Goal: Task Accomplishment & Management: Use online tool/utility

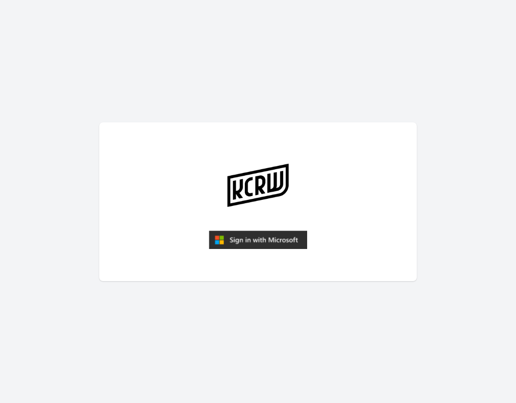
click at [276, 242] on img "submit" at bounding box center [258, 239] width 98 height 19
click at [251, 244] on img "submit" at bounding box center [258, 239] width 98 height 19
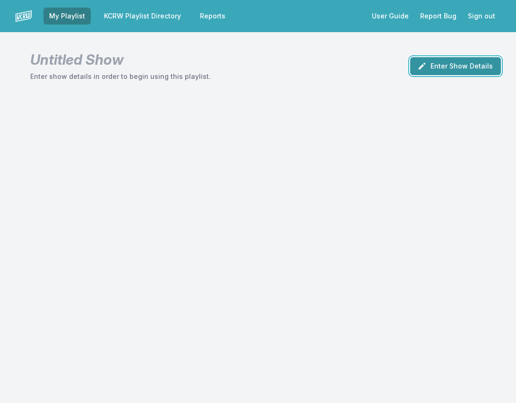
click at [460, 68] on button "Enter Show Details" at bounding box center [455, 66] width 91 height 18
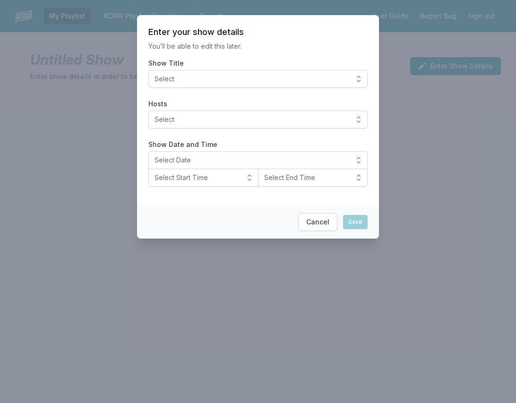
click at [249, 79] on span "Select" at bounding box center [251, 78] width 194 height 9
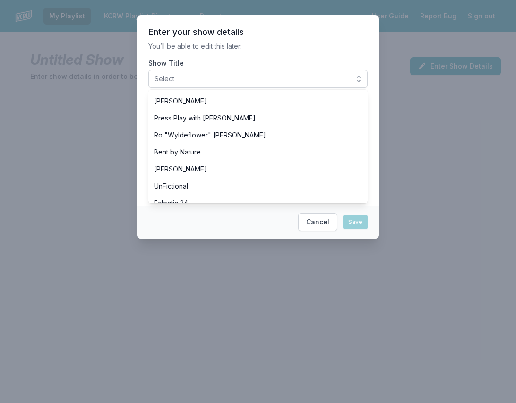
scroll to position [370, 0]
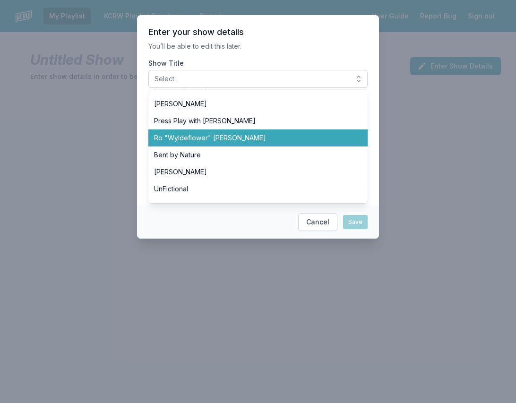
click at [213, 136] on span "Ro "Wyldeflower" [PERSON_NAME]" at bounding box center [252, 137] width 196 height 9
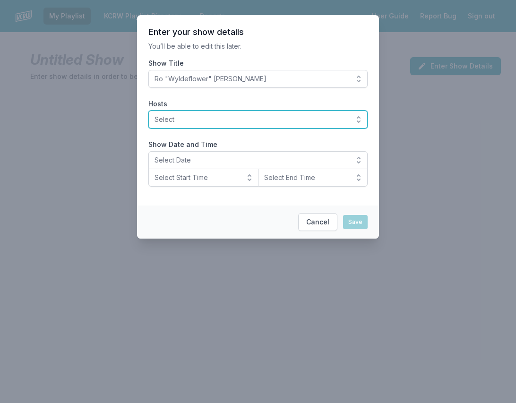
click at [178, 115] on span "Select" at bounding box center [251, 119] width 194 height 9
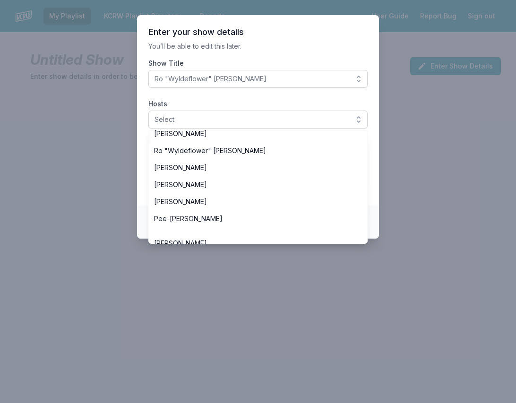
scroll to position [398, 0]
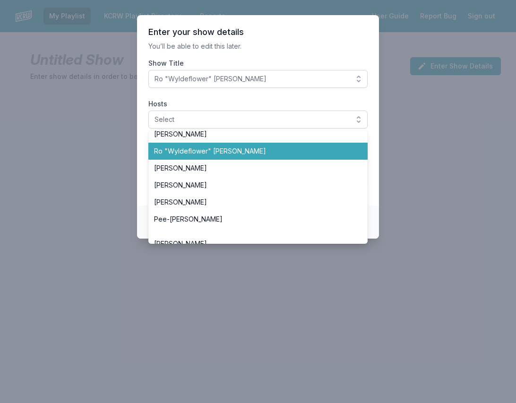
click at [170, 153] on span "Ro "Wyldeflower" [PERSON_NAME]" at bounding box center [252, 150] width 196 height 9
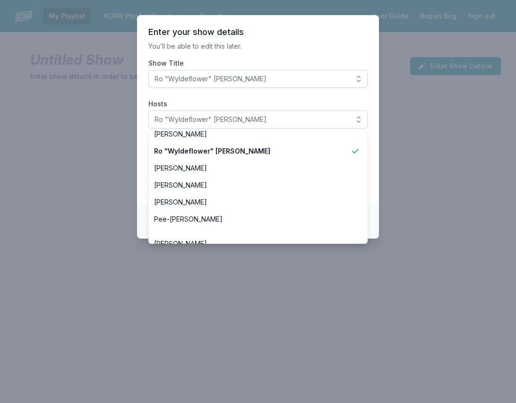
click at [139, 161] on section "Enter your show details You’ll be able to edit this later. Show Title Ro "Wylde…" at bounding box center [258, 110] width 242 height 190
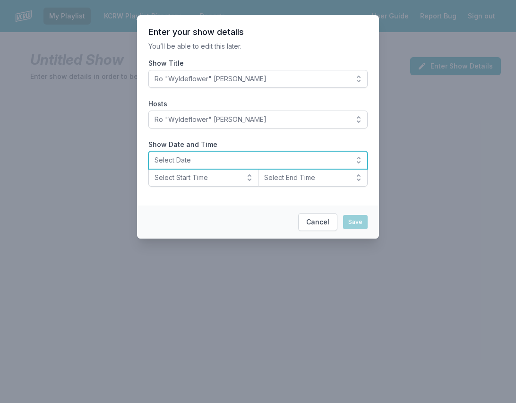
click at [177, 159] on span "Select Date" at bounding box center [251, 159] width 194 height 9
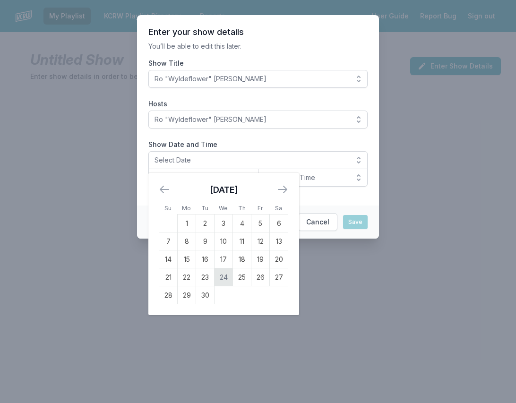
click at [227, 278] on td "24" at bounding box center [223, 277] width 18 height 18
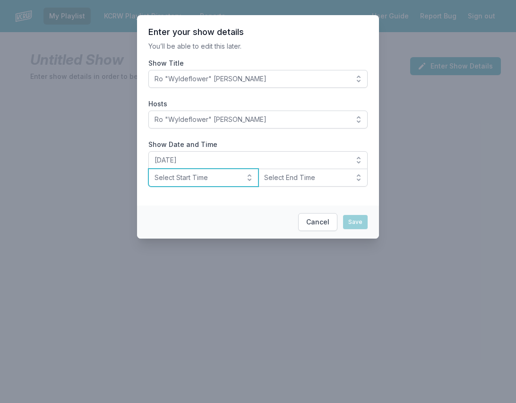
click at [190, 178] on span "Select Start Time" at bounding box center [196, 177] width 85 height 9
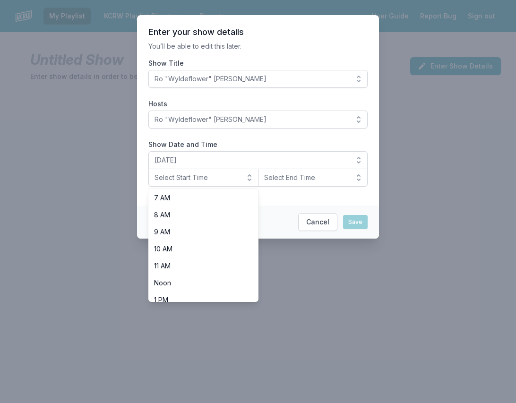
scroll to position [298, 0]
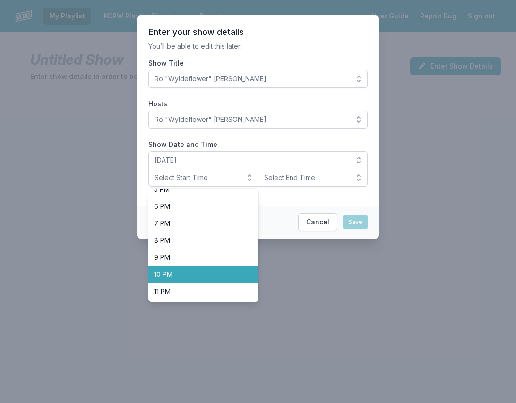
click at [185, 276] on span "10 PM" at bounding box center [197, 274] width 87 height 9
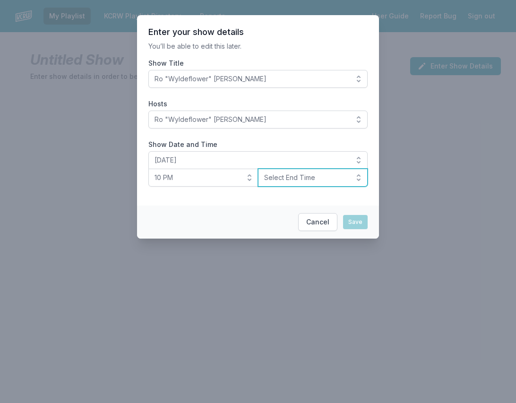
click at [291, 178] on span "Select End Time" at bounding box center [306, 177] width 85 height 9
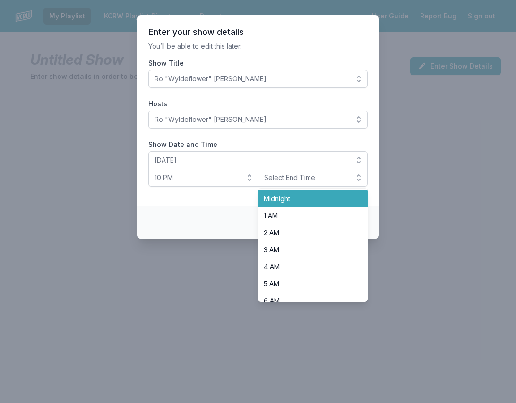
click at [293, 200] on span "Midnight" at bounding box center [306, 198] width 87 height 9
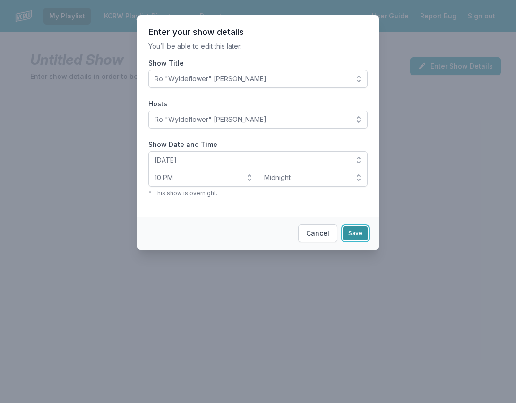
click at [358, 233] on button "Save" at bounding box center [355, 233] width 25 height 14
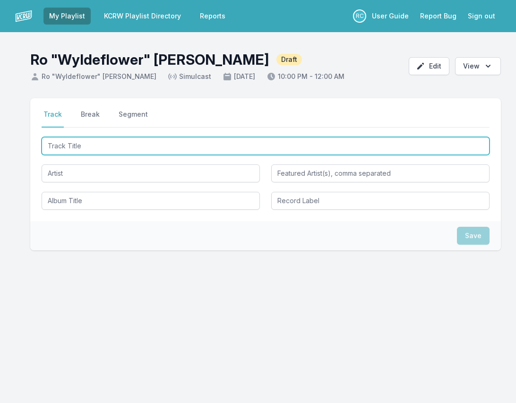
click at [92, 144] on input "Track Title" at bounding box center [266, 146] width 448 height 18
type input "Black Box"
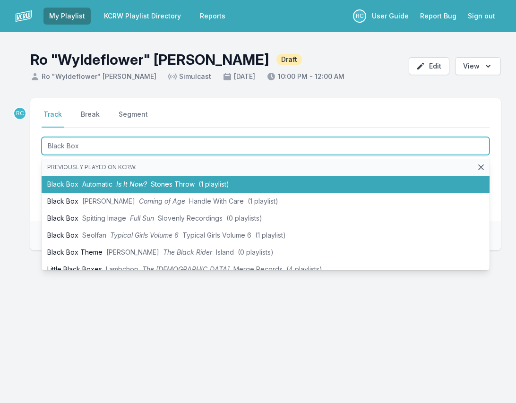
click at [111, 188] on li "Black Box Automatic Is It Now? Stones Throw (1 playlist)" at bounding box center [266, 184] width 448 height 17
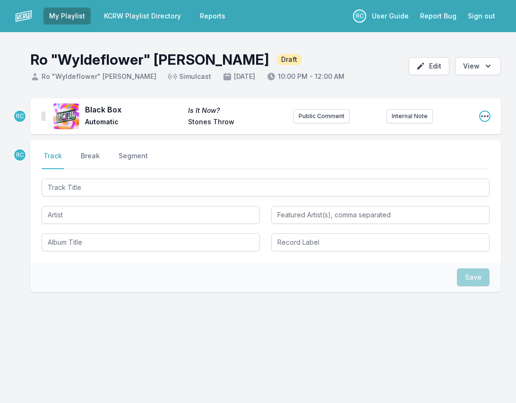
click at [486, 118] on icon "Open playlist item options" at bounding box center [484, 115] width 9 height 9
click at [453, 139] on button "Edit Track Details" at bounding box center [436, 135] width 106 height 17
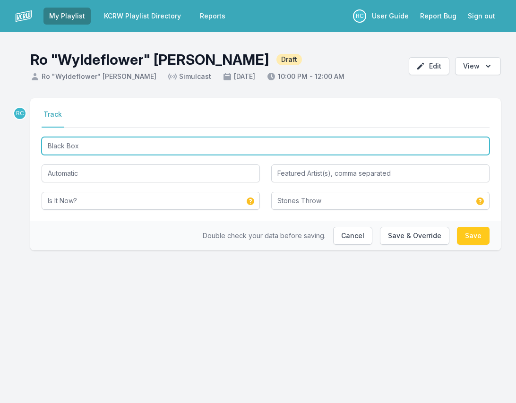
click at [93, 145] on input "Black Box" at bounding box center [266, 146] width 448 height 18
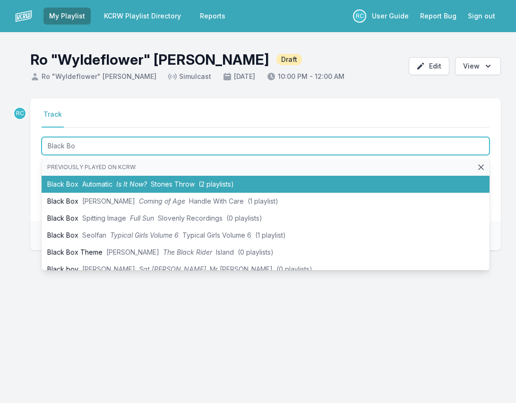
click at [94, 183] on span "Automatic" at bounding box center [97, 184] width 30 height 8
type input "Black Box"
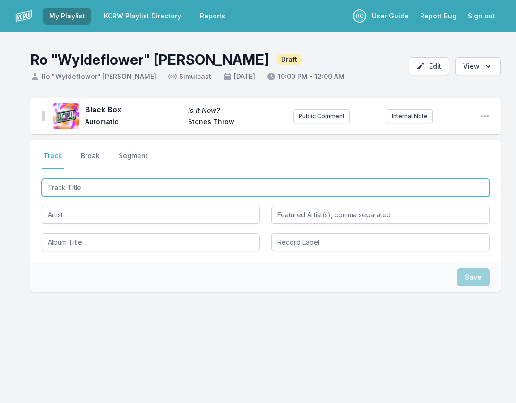
click at [93, 185] on input "Track Title" at bounding box center [266, 187] width 448 height 18
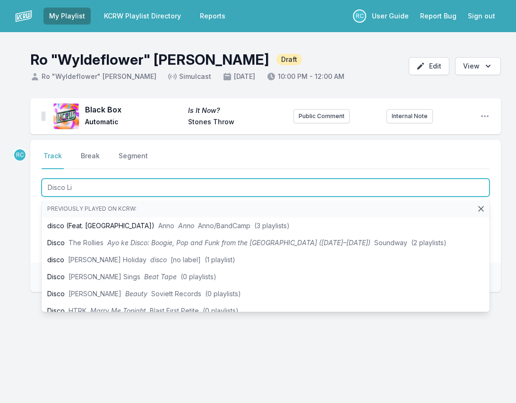
type input "Disco Lif"
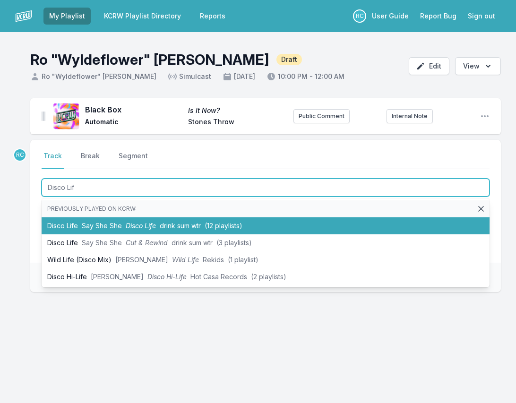
click at [90, 226] on span "Say She She" at bounding box center [102, 225] width 40 height 8
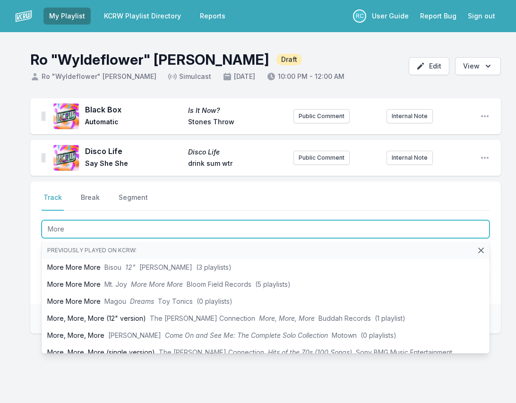
type input "More"
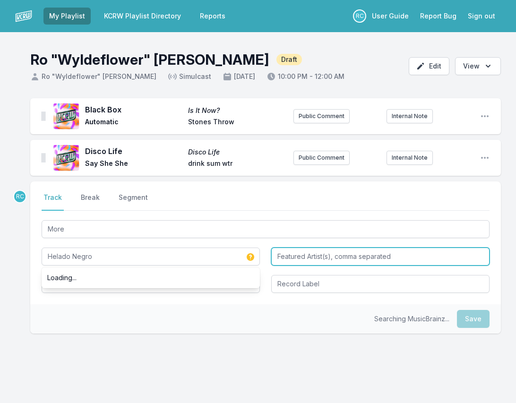
type input "Helado Negro"
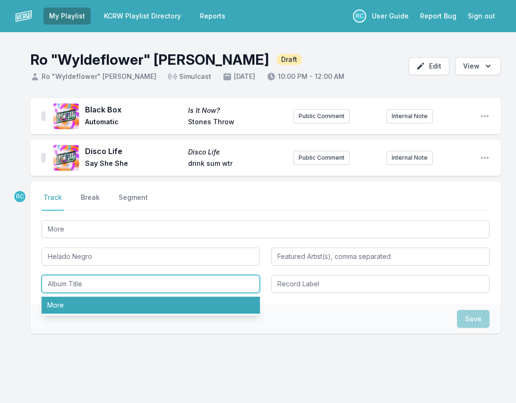
click at [63, 312] on li "More" at bounding box center [151, 305] width 218 height 17
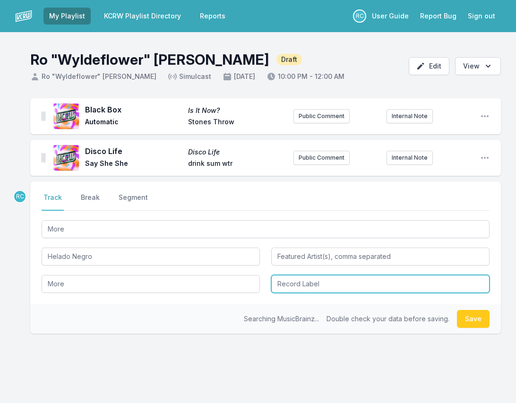
type input "More"
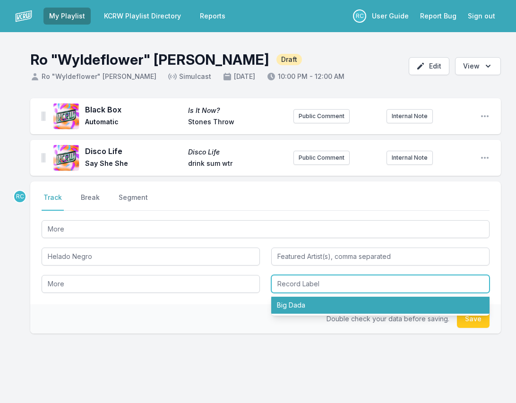
click at [298, 305] on li "Big Dada" at bounding box center [380, 305] width 218 height 17
type input "Big Dada"
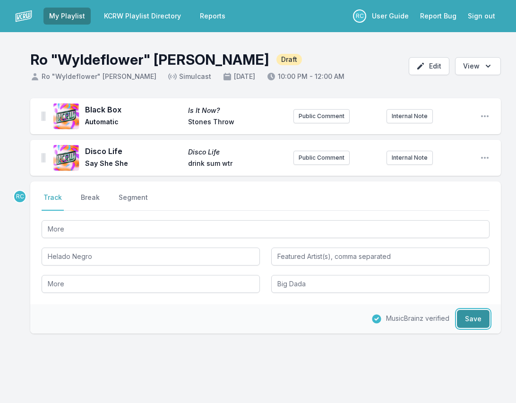
click at [475, 320] on button "Save" at bounding box center [473, 319] width 33 height 18
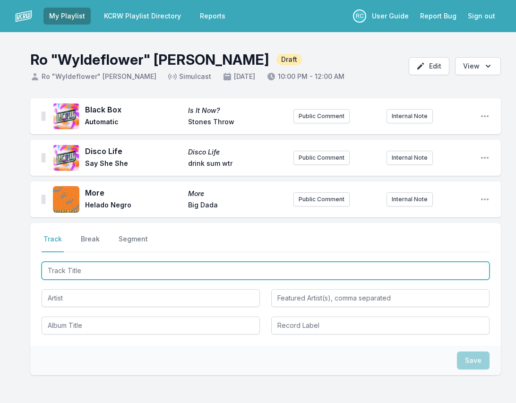
click at [468, 268] on input "Track Title" at bounding box center [266, 271] width 448 height 18
paste input "Belong To You (feat. [PERSON_NAME])"
type input "Belong To You (feat. [PERSON_NAME])"
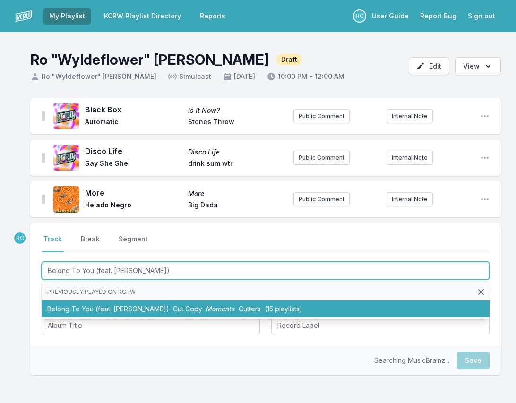
click at [126, 308] on li "Belong To You (feat. [PERSON_NAME]) Cut Copy Moments Cutters (15 playlists)" at bounding box center [266, 308] width 448 height 17
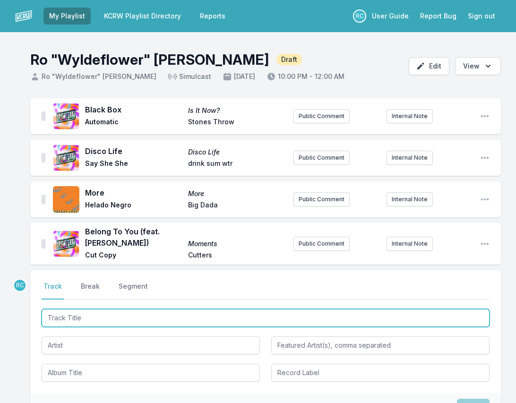
click at [447, 317] on input "Track Title" at bounding box center [266, 318] width 448 height 18
paste input "Constant And Uniform Movement Unknown"
type input "Constant And Uniform Movement Unknown"
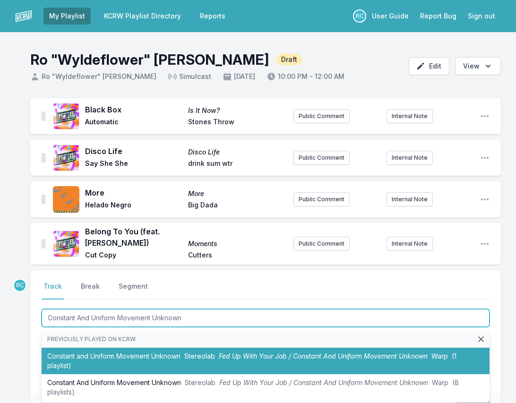
click at [145, 354] on li "Constant and Uniform Movement Unknown Stereolab Fed Up With Your Job / Constant…" at bounding box center [266, 360] width 448 height 26
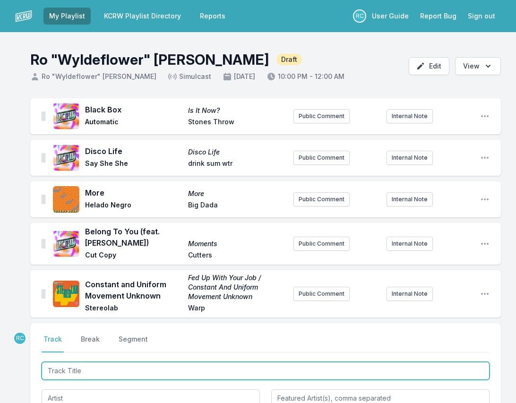
click at [422, 369] on input "Track Title" at bounding box center [266, 371] width 448 height 18
paste input "Playground Love (Vibraphone Version)"
type input "Playground Love (Vibraphone Version)"
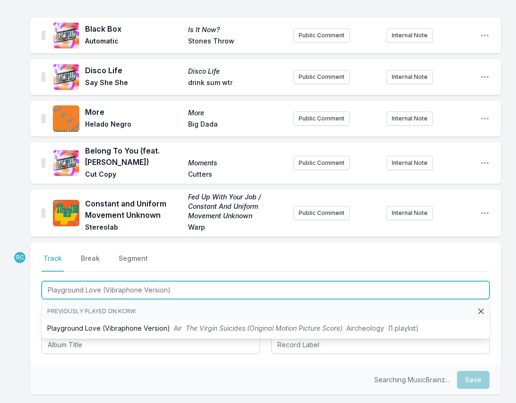
scroll to position [88, 0]
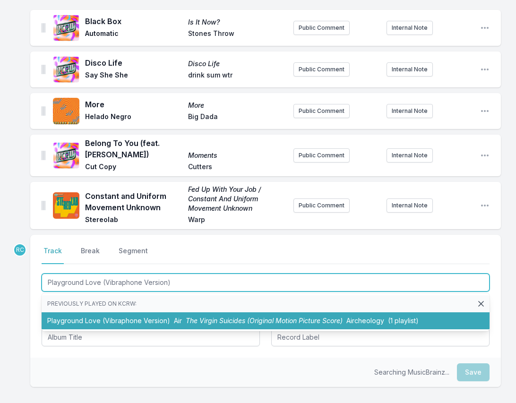
click at [184, 314] on li "Playground Love (Vibraphone Version) Air The Virgin Suicides (Original Motion P…" at bounding box center [266, 320] width 448 height 17
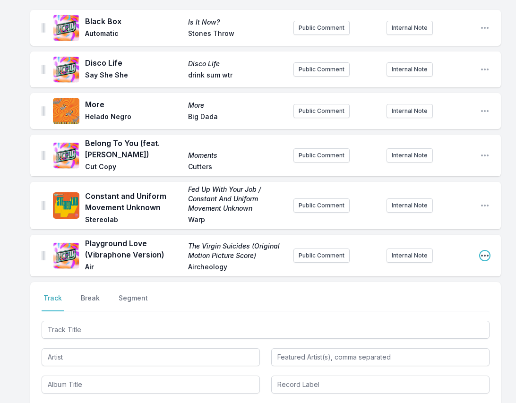
click at [483, 253] on icon "Open playlist item options" at bounding box center [484, 255] width 9 height 9
click at [445, 274] on button "Edit Track Details" at bounding box center [436, 274] width 106 height 17
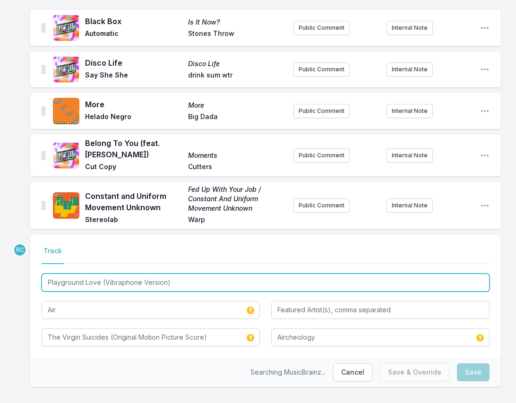
drag, startPoint x: 186, startPoint y: 284, endPoint x: 101, endPoint y: 282, distance: 85.5
click at [101, 282] on input "Playground Love (Vibraphone Version)" at bounding box center [266, 282] width 448 height 18
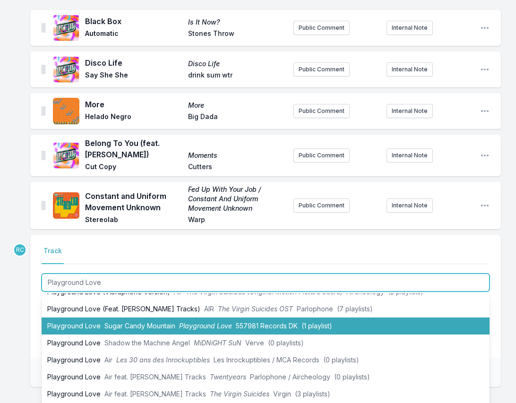
scroll to position [37, 0]
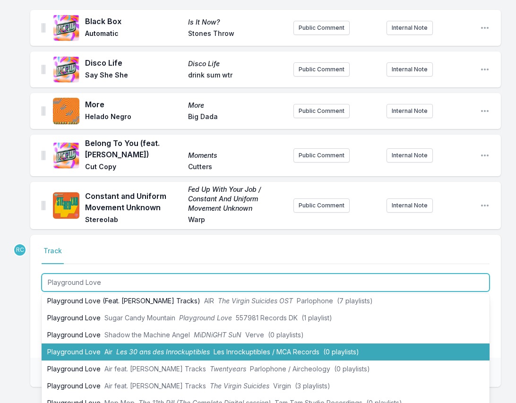
click at [131, 353] on span "Les 30 ans des Inrockuptibles" at bounding box center [162, 351] width 93 height 8
type input "Playground Love (Vibraphone Version)"
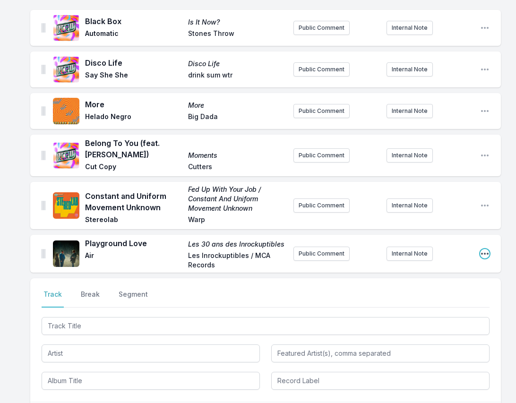
click at [486, 255] on icon "Open playlist item options" at bounding box center [484, 253] width 9 height 9
click at [455, 271] on button "Edit Track Details" at bounding box center [436, 272] width 106 height 17
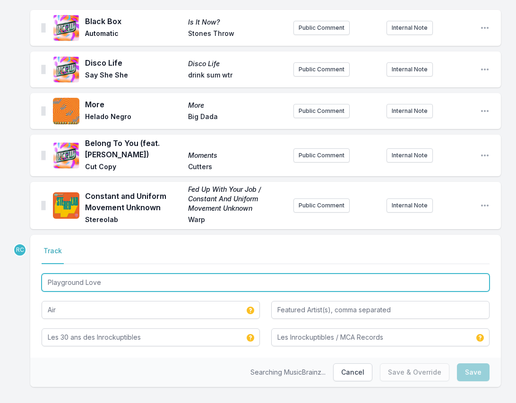
click at [114, 286] on input "Playground Love" at bounding box center [266, 282] width 448 height 18
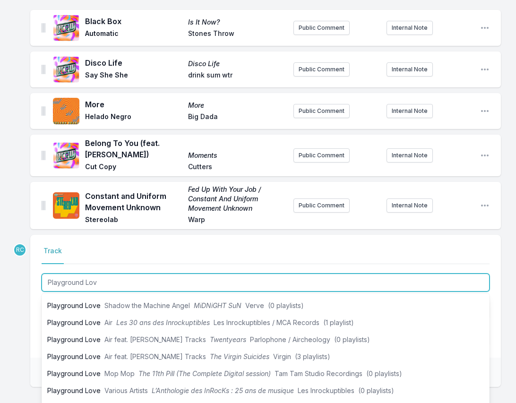
scroll to position [67, 0]
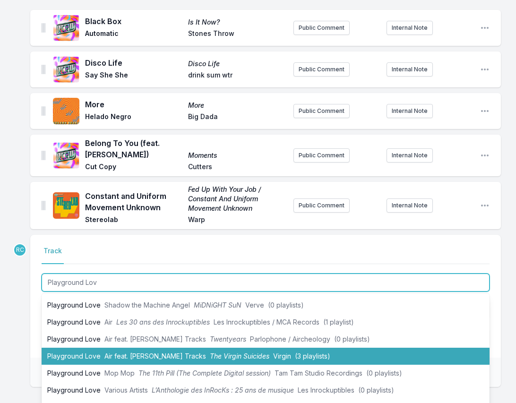
click at [101, 354] on li "Playground Love Air feat. [PERSON_NAME] Tracks The Virgin Suicides Virgin (3 pl…" at bounding box center [266, 355] width 448 height 17
type input "Playground Love"
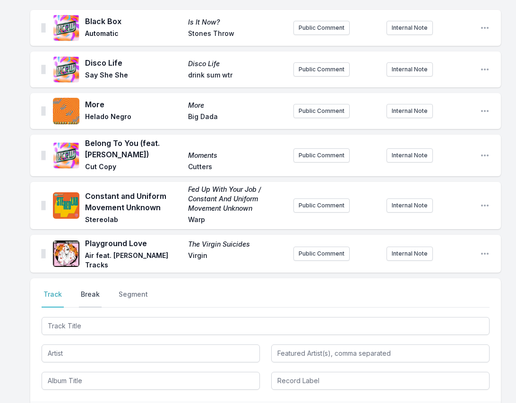
click at [90, 291] on button "Break" at bounding box center [90, 298] width 23 height 18
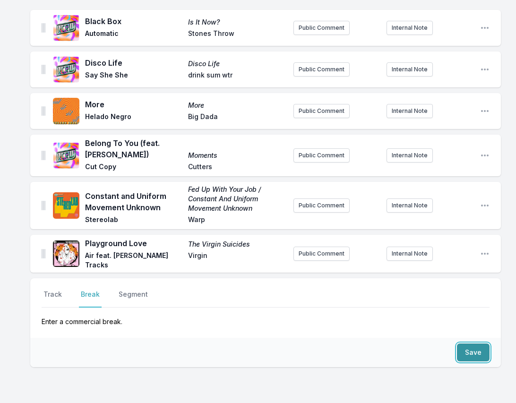
click at [482, 353] on button "Save" at bounding box center [473, 352] width 33 height 18
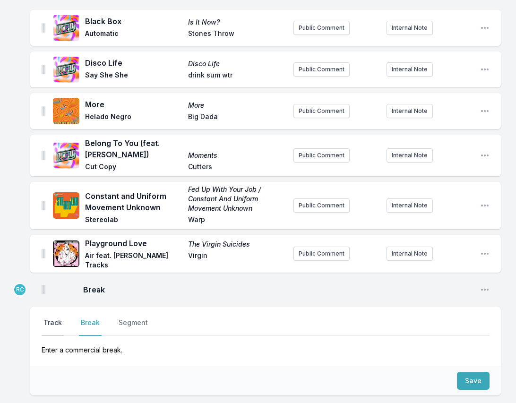
click at [48, 325] on button "Track" at bounding box center [53, 327] width 22 height 18
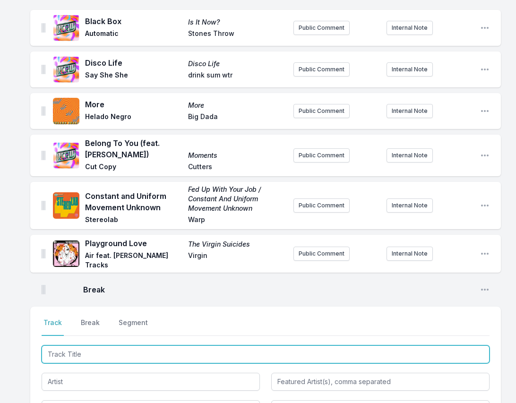
click at [457, 354] on input "Track Title" at bounding box center [266, 354] width 448 height 18
paste input "Get It Over"
type input "Get It Over"
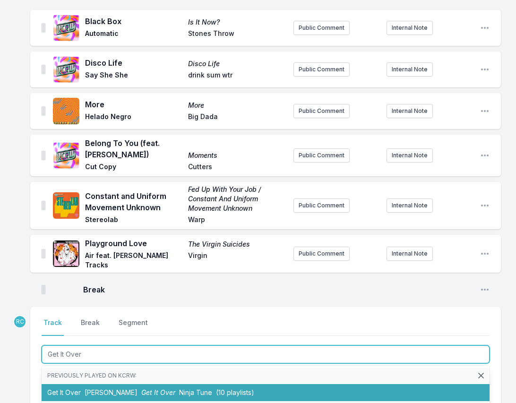
click at [107, 387] on li "Get It Over [PERSON_NAME] Get It Over Ninja Tune (10 playlists)" at bounding box center [266, 392] width 448 height 17
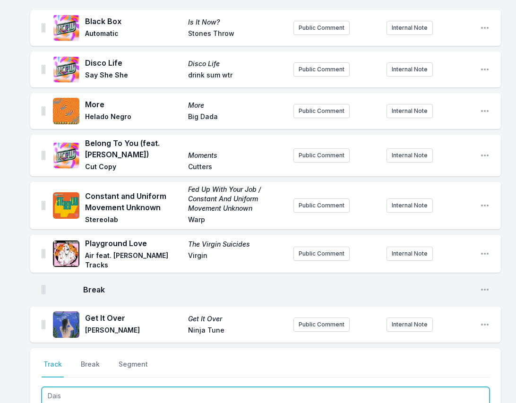
type input "Daisy"
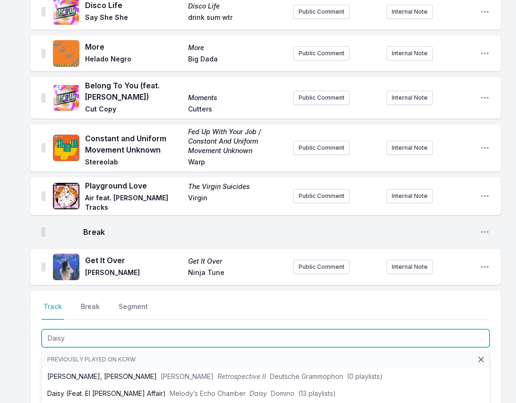
scroll to position [148, 0]
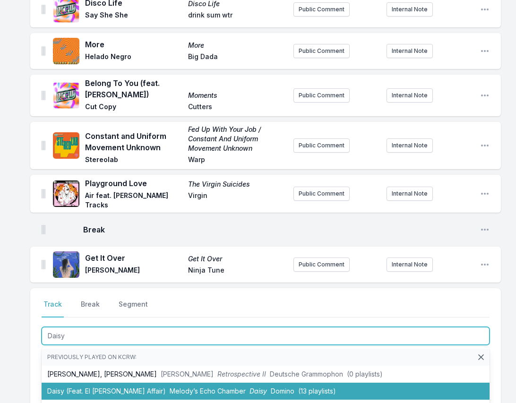
click at [102, 388] on li "Daisy (Feat. El [PERSON_NAME] Affair) [PERSON_NAME]’s Echo Chamber [PERSON_NAME…" at bounding box center [266, 390] width 448 height 17
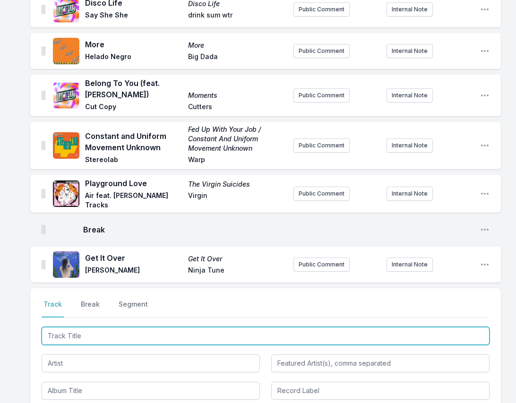
scroll to position [195, 0]
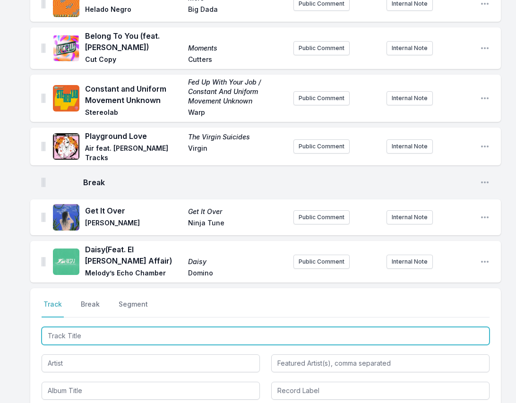
click at [468, 333] on input "Track Title" at bounding box center [266, 336] width 448 height 18
paste input "Get Out Of Your Hair (feat. [PERSON_NAME])"
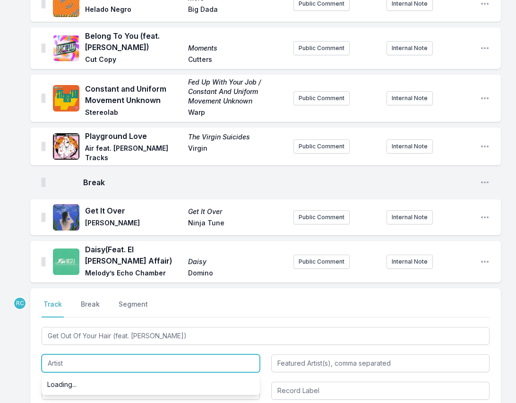
click at [111, 356] on input "Artist" at bounding box center [151, 363] width 218 height 18
type input "Get Out Of Your Hair"
type input "[DEMOGRAPHIC_DATA][PERSON_NAME]"
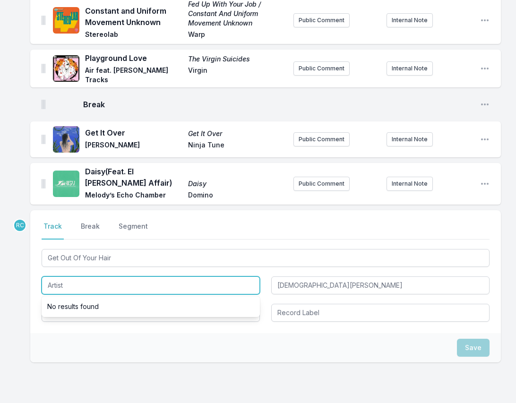
scroll to position [274, 0]
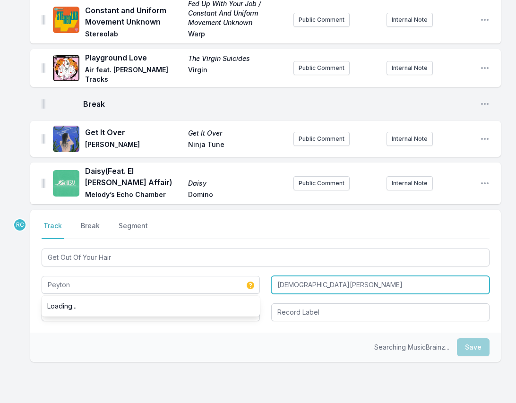
type input "Peyton"
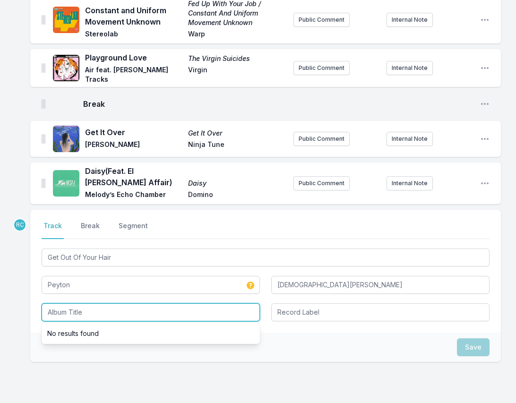
paste input "Au"
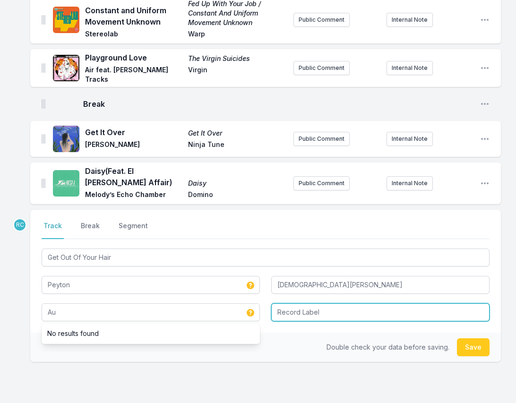
type input "Au"
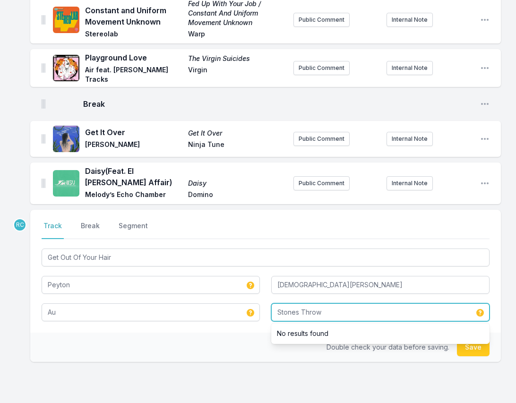
type input "Stones Throw"
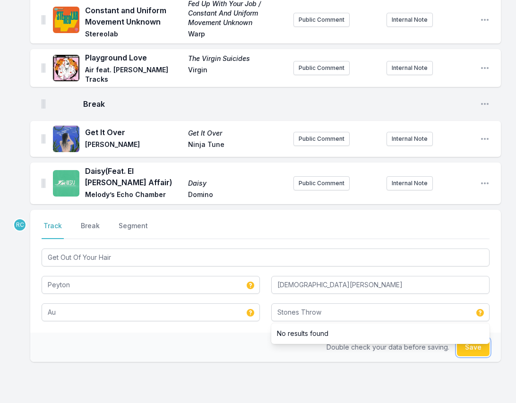
click at [473, 347] on button "Save" at bounding box center [473, 347] width 33 height 18
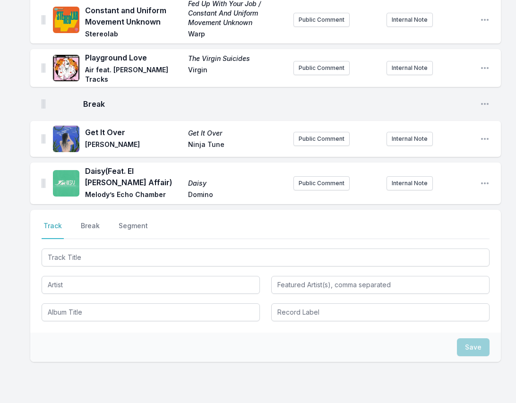
scroll to position [321, 0]
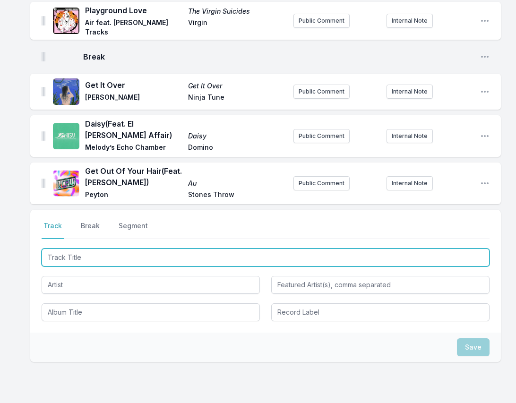
click at [347, 255] on input "Track Title" at bounding box center [266, 257] width 448 height 18
paste input "Siren"
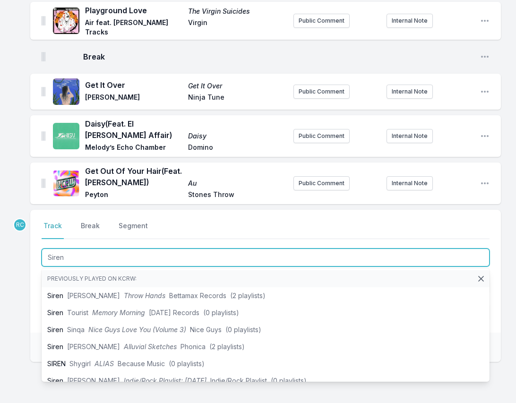
type input "Siren"
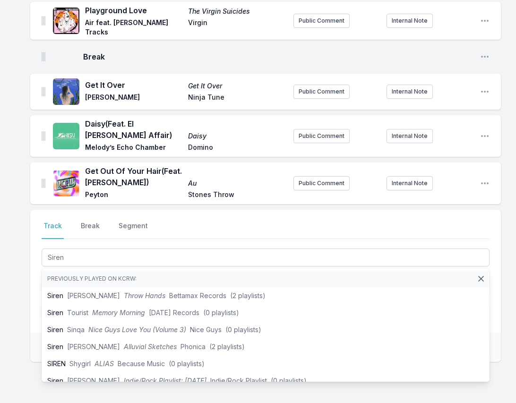
click at [17, 281] on div "Black Box Is It Now? Automatic Stones Throw Public Comment Internal Note Open p…" at bounding box center [258, 114] width 516 height 675
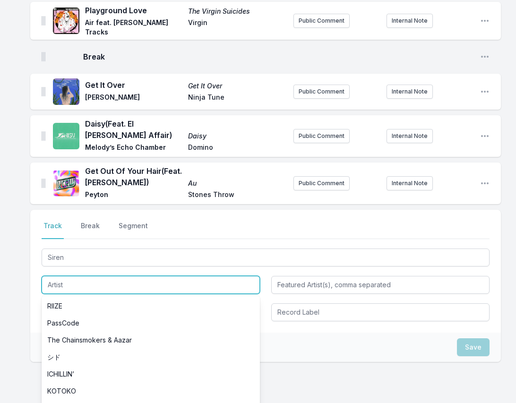
click at [85, 286] on input "Artist" at bounding box center [151, 285] width 218 height 18
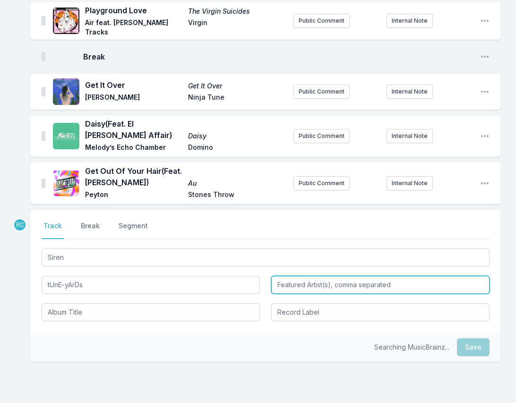
type input "tUnE-yArDs"
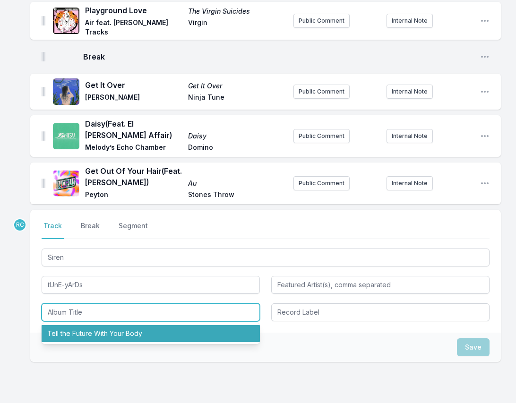
click at [63, 333] on li "Tell the Future With Your Body" at bounding box center [151, 333] width 218 height 17
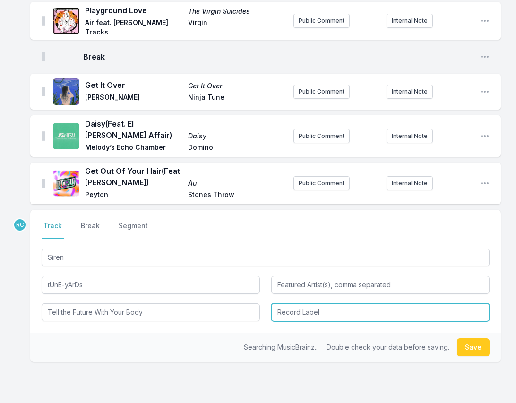
type input "Tell the Future With Your Body"
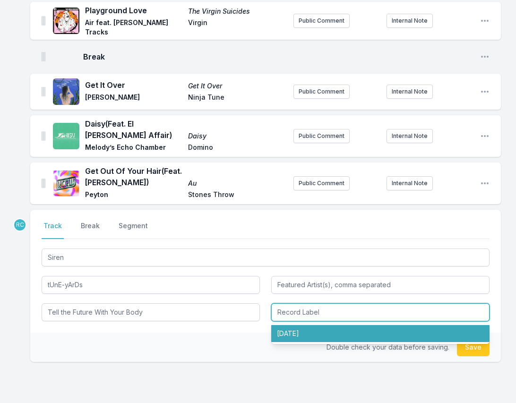
click at [281, 338] on li "[DATE]" at bounding box center [380, 333] width 218 height 17
type input "[DATE]"
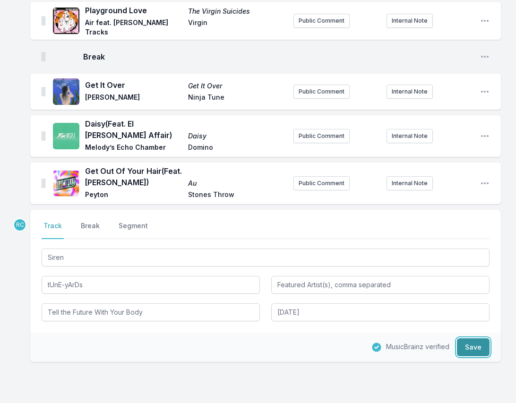
click at [474, 345] on button "Save" at bounding box center [473, 347] width 33 height 18
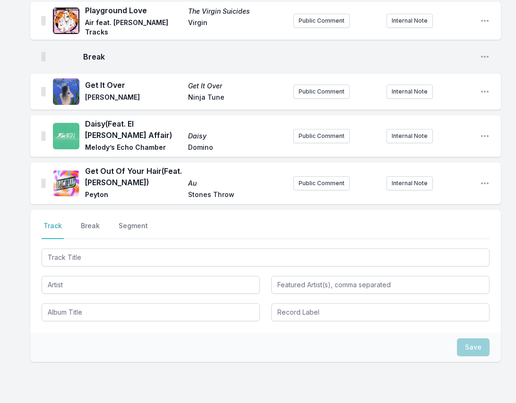
scroll to position [363, 0]
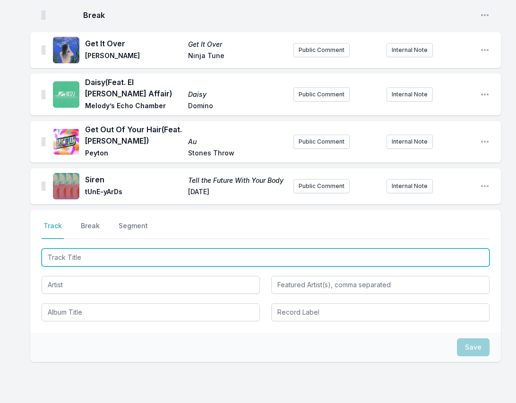
click at [471, 248] on input "Track Title" at bounding box center [266, 257] width 448 height 18
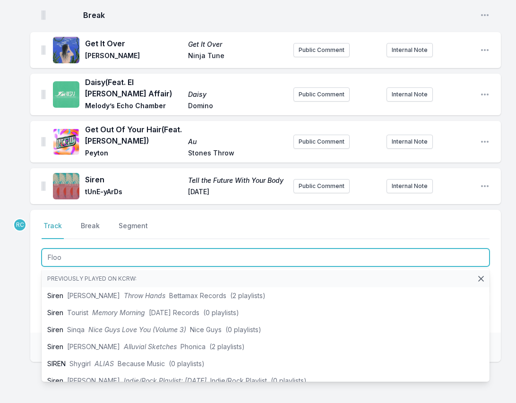
type input "Flood"
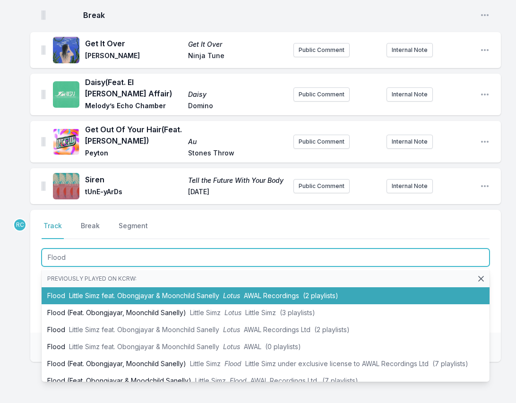
click at [156, 292] on span "Little Simz feat. Obongjayar & Moonchild Sanelly" at bounding box center [144, 295] width 150 height 8
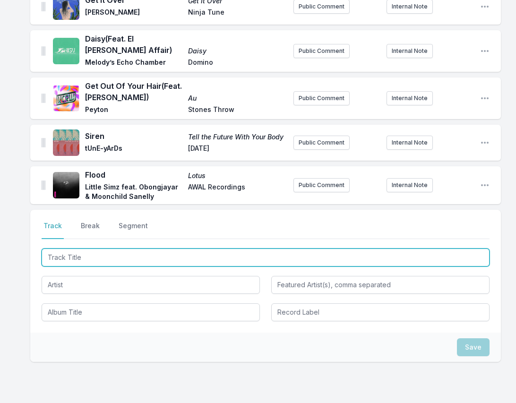
click at [474, 257] on input "Track Title" at bounding box center [266, 257] width 448 height 18
paste input "COME AND FIND YOU"
type input "COME AND FIND YOU"
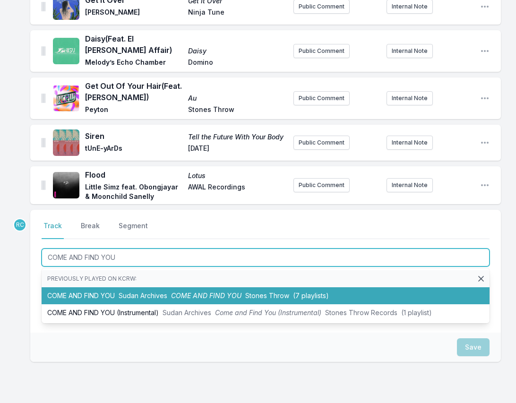
click at [114, 292] on li "COME AND FIND YOU Sudan Archives COME AND FIND YOU Stones Throw (7 playlists)" at bounding box center [266, 295] width 448 height 17
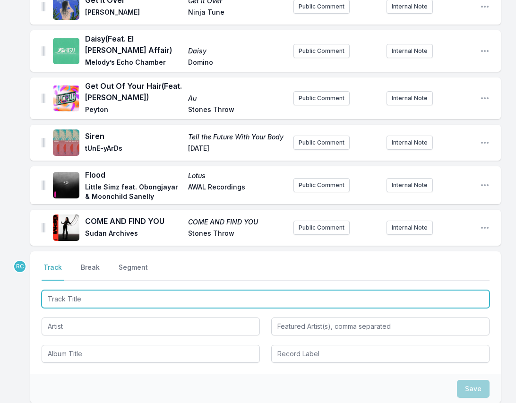
scroll to position [448, 0]
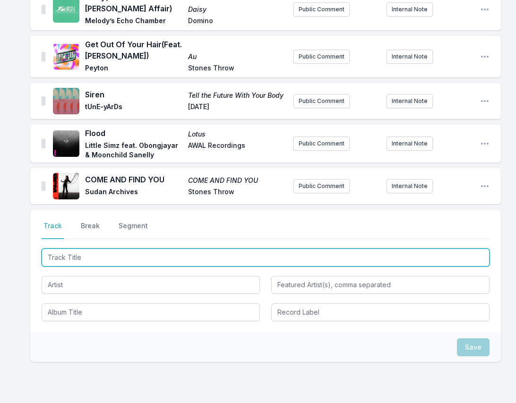
click at [467, 252] on input "Track Title" at bounding box center [266, 257] width 448 height 18
paste input "O Xangô"
type input "O Xangô"
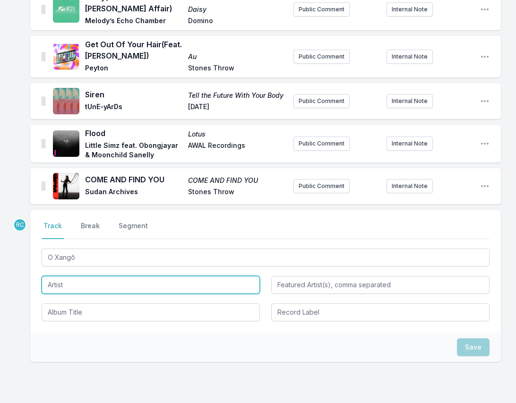
click at [169, 288] on input "Artist" at bounding box center [151, 285] width 218 height 18
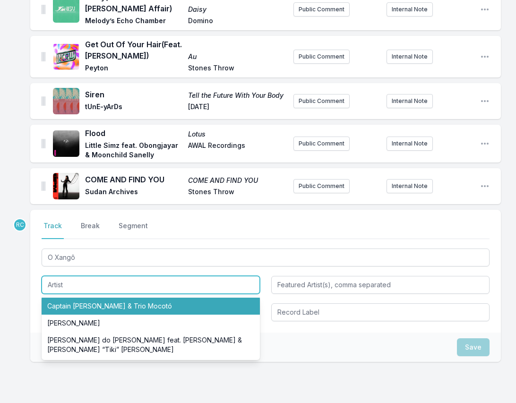
click at [139, 305] on li "Captain [PERSON_NAME] & Trio Mocotó" at bounding box center [151, 305] width 218 height 17
type input "Captain [PERSON_NAME] & Trio Mocotó"
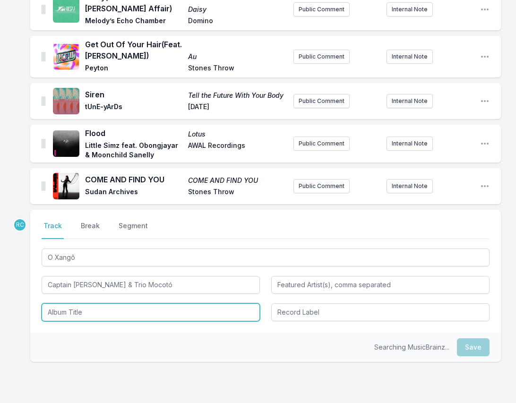
click at [98, 313] on input "Album Title" at bounding box center [151, 312] width 218 height 18
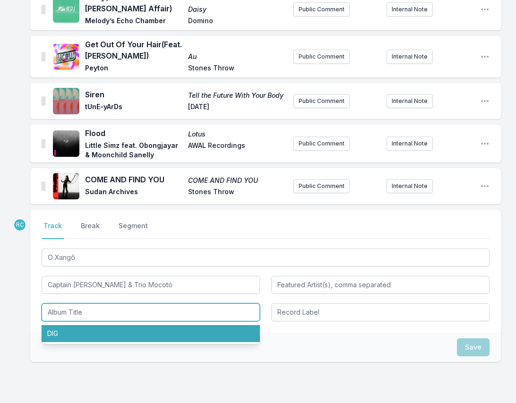
click at [85, 333] on li "DIG" at bounding box center [151, 333] width 218 height 17
type input "DIG"
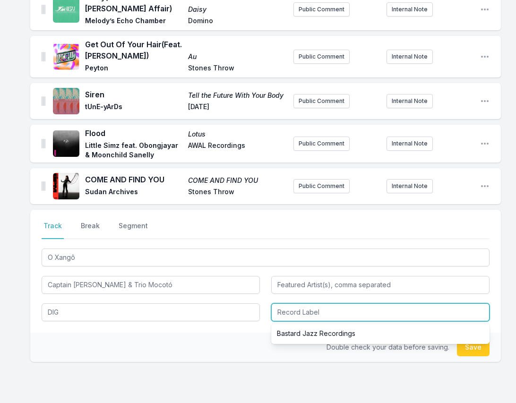
click at [300, 306] on input "Record Label" at bounding box center [380, 312] width 218 height 18
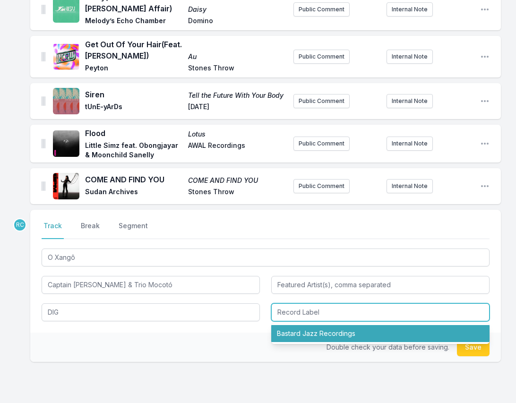
click at [305, 331] on li "Bastard Jazz Recordings" at bounding box center [380, 333] width 218 height 17
type input "Bastard Jazz Recordings"
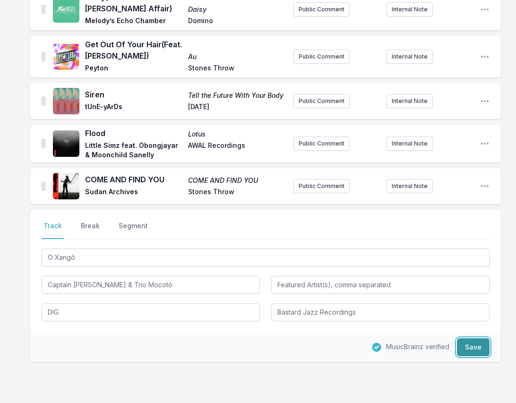
click at [475, 340] on button "Save" at bounding box center [473, 347] width 33 height 18
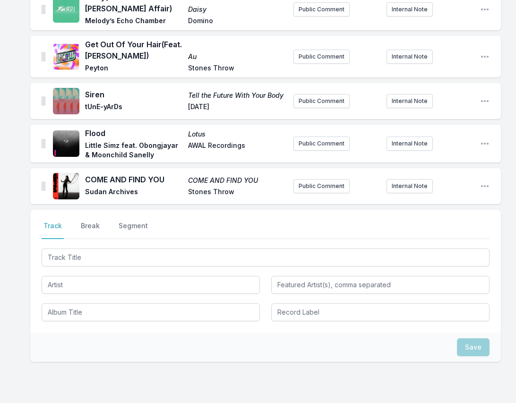
scroll to position [489, 0]
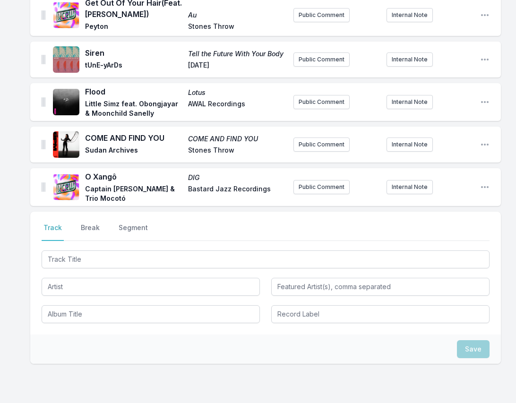
click at [457, 248] on div at bounding box center [266, 258] width 448 height 20
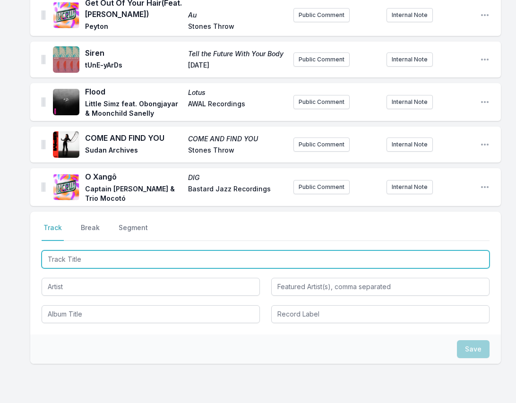
click at [457, 250] on input "Track Title" at bounding box center [266, 259] width 448 height 18
paste input "The Whammy"
type input "The Whammy"
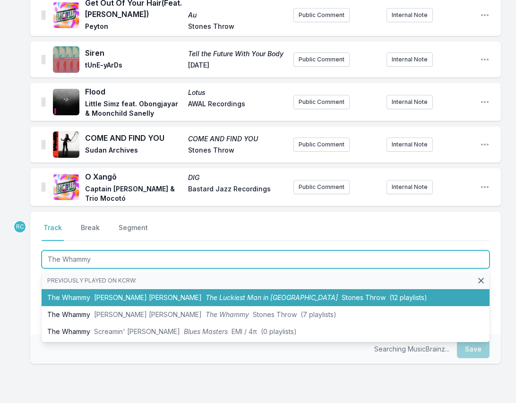
click at [85, 292] on li "The Whammy [PERSON_NAME] [PERSON_NAME] The Luckiest Man in [GEOGRAPHIC_DATA] OS…" at bounding box center [266, 297] width 448 height 17
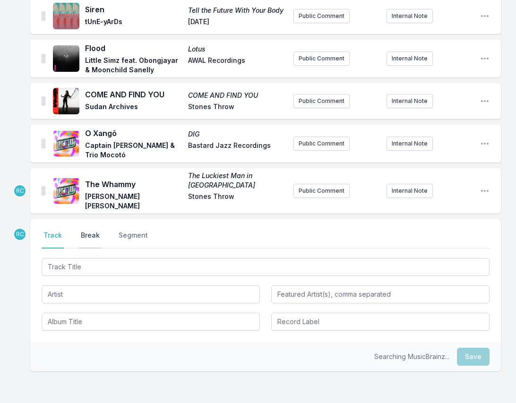
click at [91, 230] on button "Break" at bounding box center [90, 239] width 23 height 18
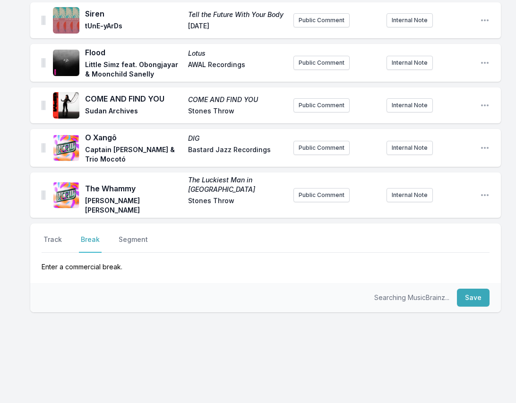
scroll to position [517, 0]
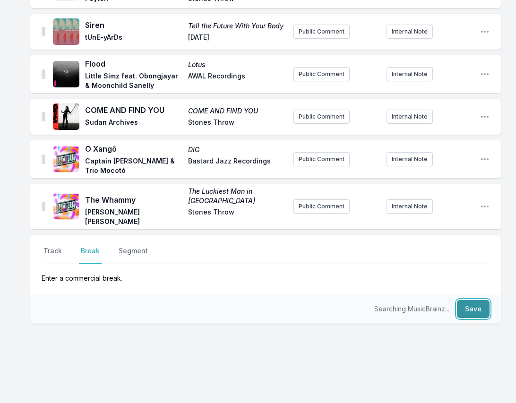
click at [475, 300] on button "Save" at bounding box center [473, 309] width 33 height 18
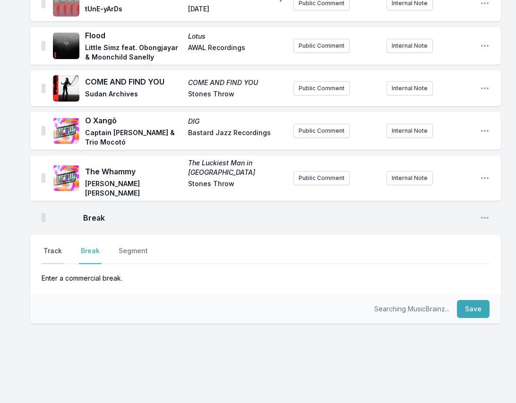
click at [51, 246] on button "Track" at bounding box center [53, 255] width 22 height 18
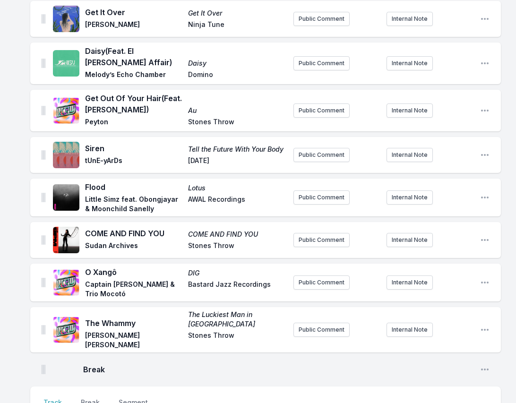
scroll to position [396, 0]
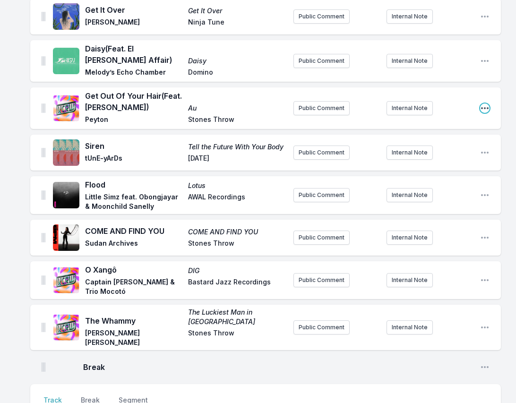
click at [485, 107] on icon "Open playlist item options" at bounding box center [484, 107] width 9 height 9
click at [429, 130] on button "Edit Track Details" at bounding box center [436, 127] width 106 height 17
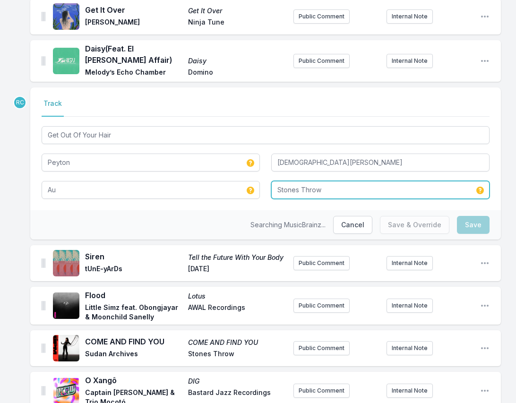
click at [337, 195] on input "Stones Throw" at bounding box center [380, 190] width 218 height 18
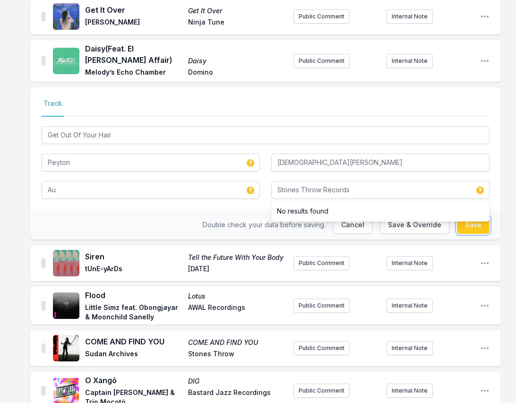
click at [477, 225] on button "Save" at bounding box center [473, 225] width 33 height 18
type input "Stones Throw"
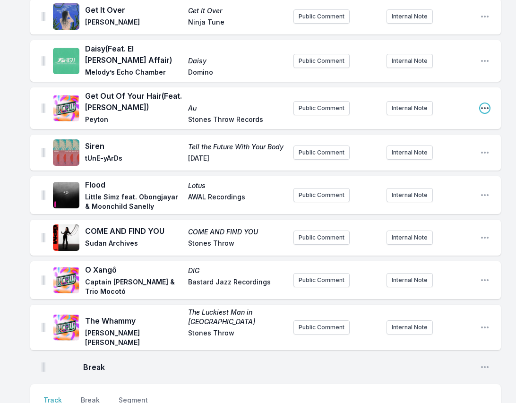
click at [486, 110] on icon "Open playlist item options" at bounding box center [484, 107] width 9 height 9
click at [446, 126] on button "Edit Track Details" at bounding box center [436, 127] width 106 height 17
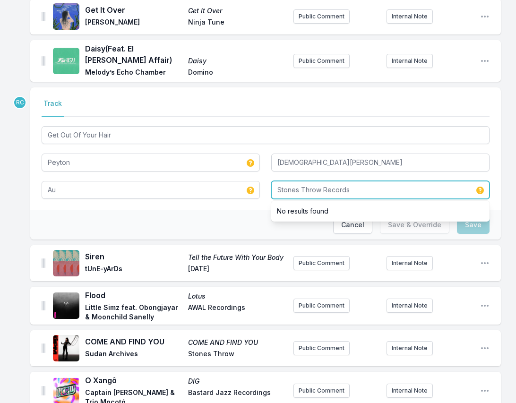
drag, startPoint x: 321, startPoint y: 188, endPoint x: 329, endPoint y: 210, distance: 23.2
click at [329, 199] on div "Stones Throw Records No results found" at bounding box center [380, 190] width 218 height 18
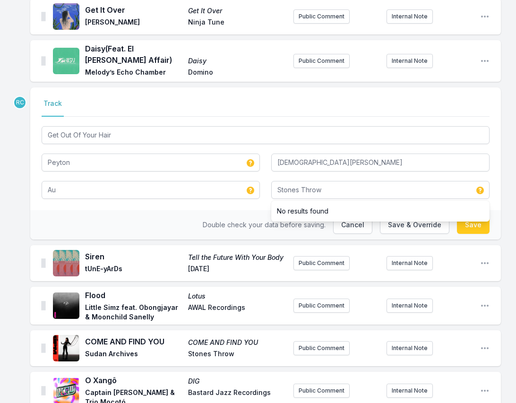
click at [143, 212] on div "Double check your data before saving. Cancel Save & Override Save" at bounding box center [265, 224] width 470 height 29
click at [480, 220] on button "Save" at bounding box center [473, 225] width 33 height 18
type input "Stones Throw Records"
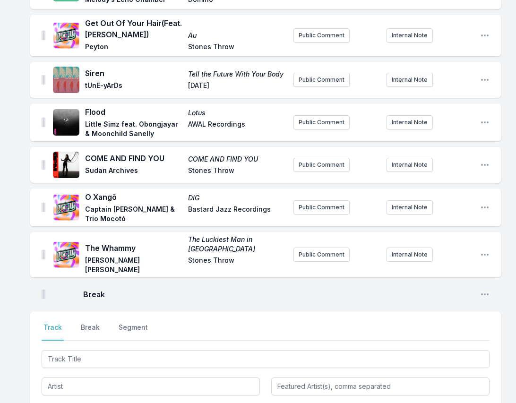
scroll to position [476, 0]
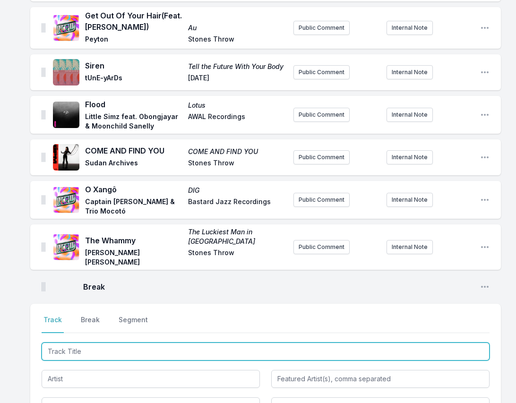
click at [474, 342] on input "Track Title" at bounding box center [266, 351] width 448 height 18
paste input "Best Disaster"
type input "Best Disaster"
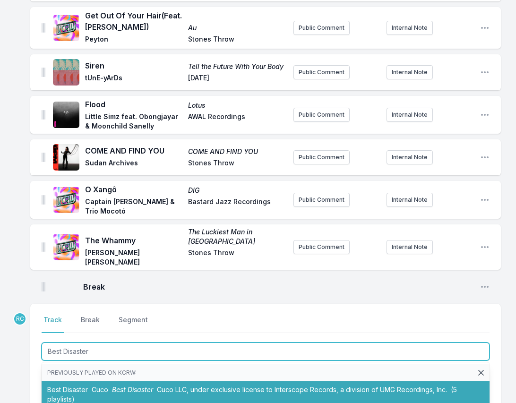
click at [106, 385] on span "Cuco" at bounding box center [100, 389] width 17 height 8
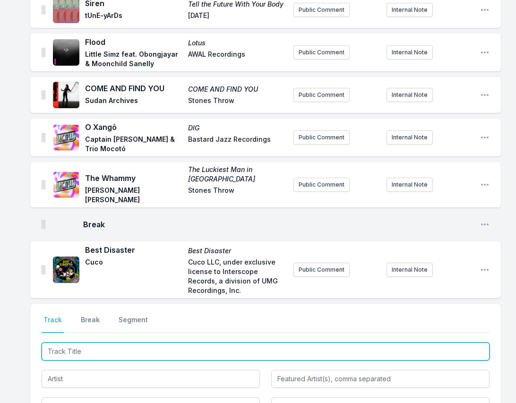
click at [467, 348] on input "Track Title" at bounding box center [266, 351] width 448 height 18
paste input "FREQUENCY"
type input "FREQUENCY"
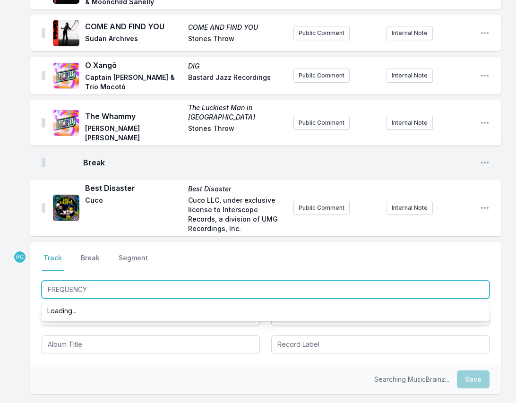
scroll to position [613, 0]
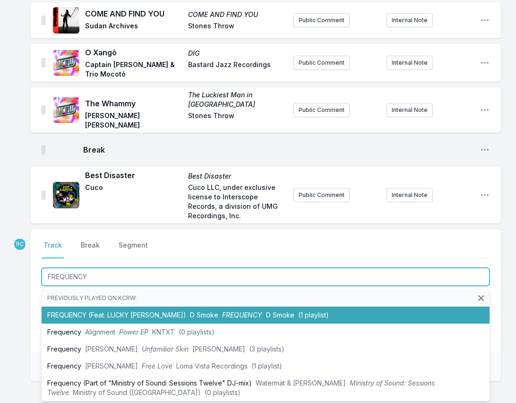
click at [186, 306] on li "FREQUENCY (Feat. LUCKY [PERSON_NAME]) D Smoke FREQUENCY D Smoke (1 playlist)" at bounding box center [266, 314] width 448 height 17
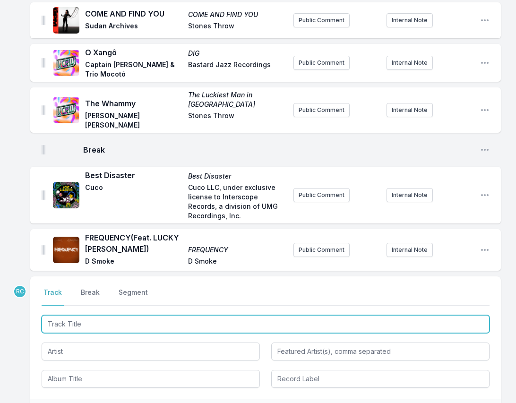
scroll to position [661, 0]
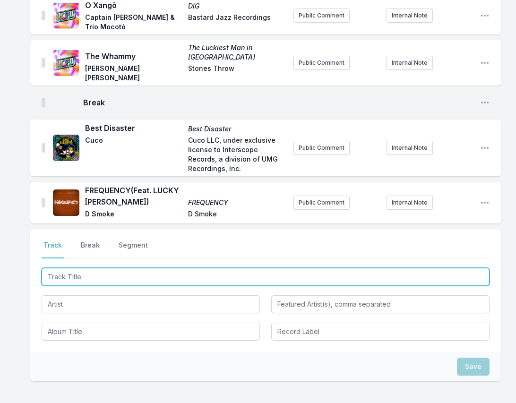
click at [486, 273] on input "Track Title" at bounding box center [266, 277] width 448 height 18
paste input "Another Place"
type input "Another Place"
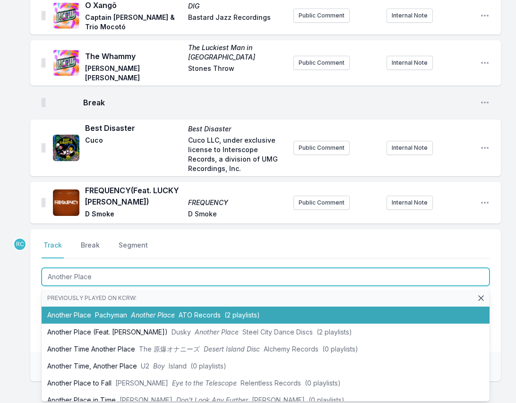
click at [105, 311] on span "Pachyman" at bounding box center [111, 315] width 32 height 8
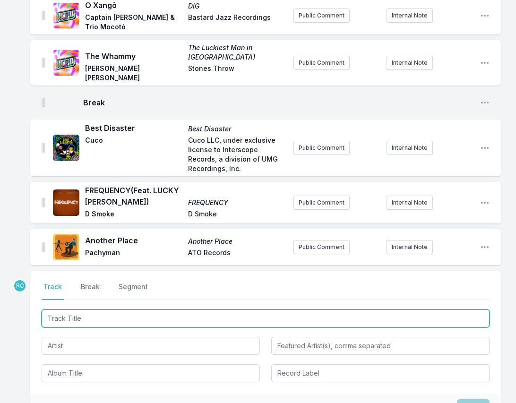
scroll to position [702, 0]
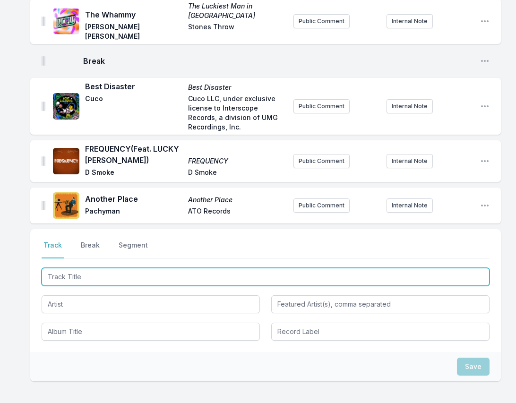
click at [474, 268] on input "Track Title" at bounding box center [266, 277] width 448 height 18
paste input "Shameful Game, Pt. 2"
type input "Shameful Game, Pt. 2"
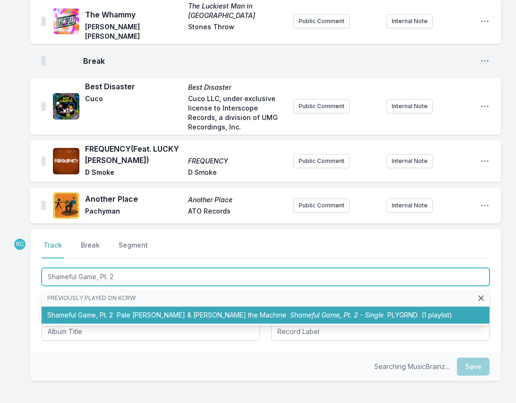
click at [97, 306] on li "Shameful Game, Pt. 2 Pale [PERSON_NAME] & [PERSON_NAME] the Machine Shameful Ga…" at bounding box center [266, 314] width 448 height 17
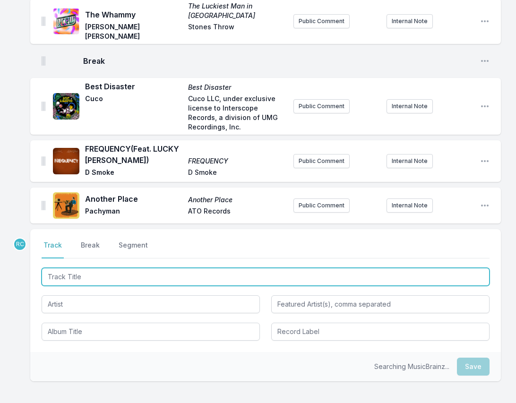
scroll to position [746, 0]
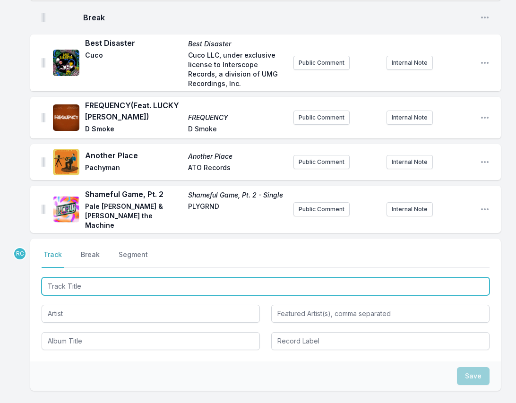
paste input "O Baile Funk Vai Rolar"
type input "O Baile Funk Vai Rolar"
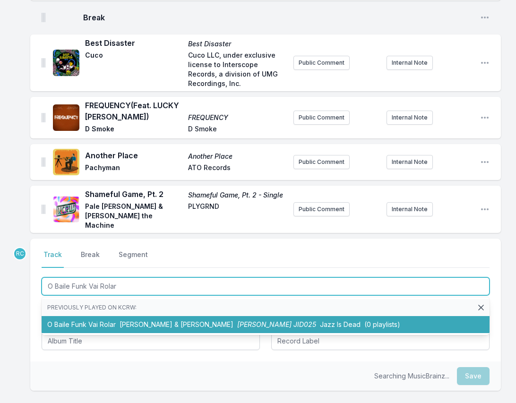
click at [126, 316] on li "O Baile Funk Vai Rolar [PERSON_NAME] & [PERSON_NAME] [PERSON_NAME] JID025 Jazz …" at bounding box center [266, 324] width 448 height 17
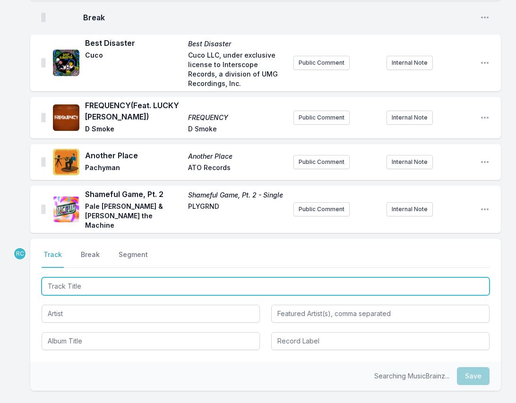
scroll to position [787, 0]
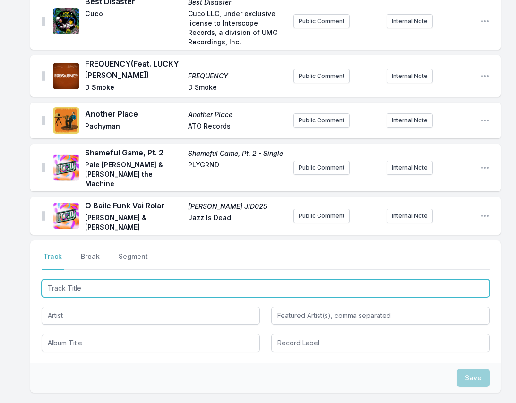
click at [483, 279] on input "Track Title" at bounding box center [266, 288] width 448 height 18
paste input "Vale a [PERSON_NAME]"
type input "Vale a [PERSON_NAME]"
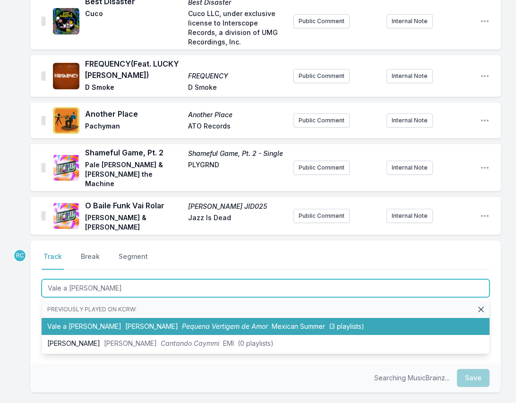
click at [182, 322] on span "Pequena Vertigem de Amor" at bounding box center [225, 326] width 86 height 8
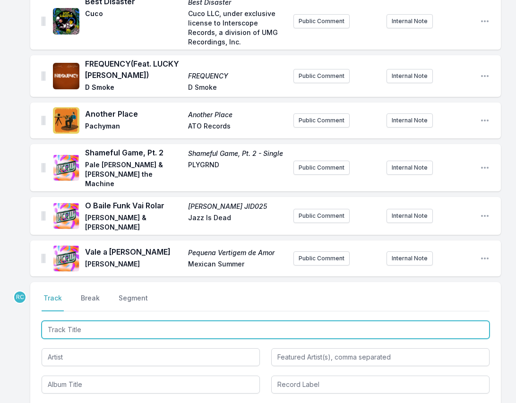
scroll to position [829, 0]
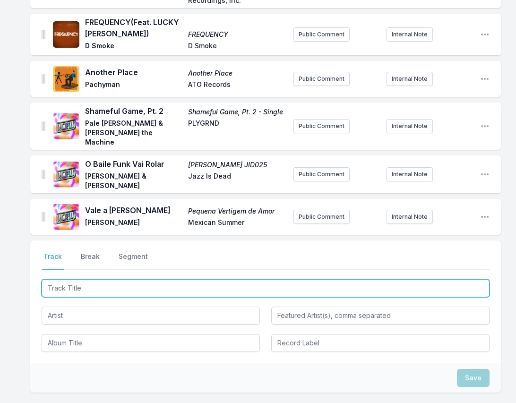
click at [475, 279] on input "Track Title" at bounding box center [266, 288] width 448 height 18
paste input "Midnight In Saqqara"
type input "Midnight In Saqqara"
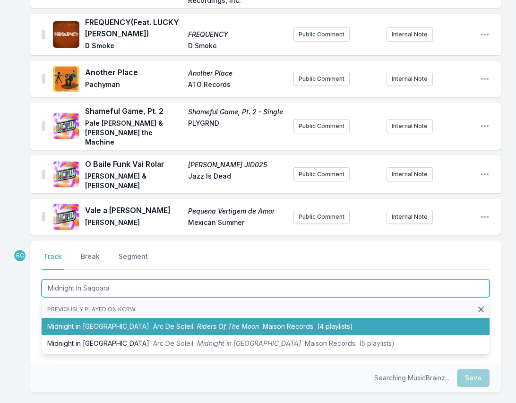
click at [153, 322] on span "Arc De Soleil" at bounding box center [173, 326] width 40 height 8
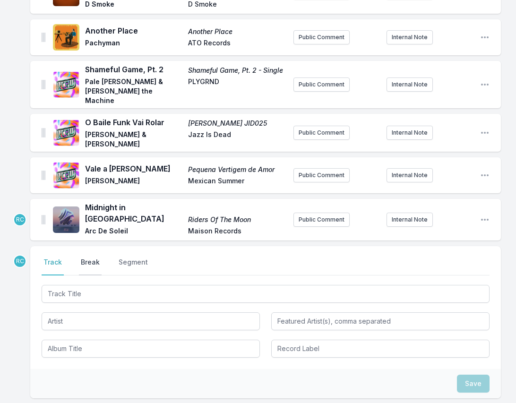
click at [92, 257] on button "Break" at bounding box center [90, 266] width 23 height 18
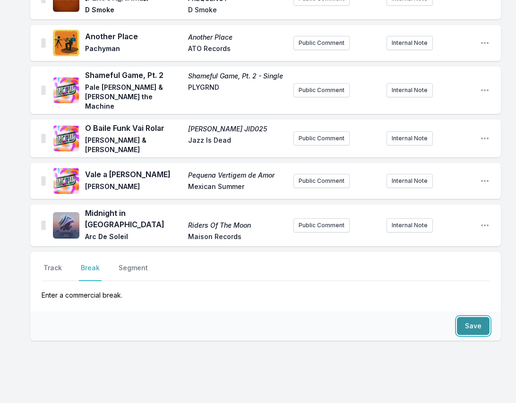
click at [471, 317] on button "Save" at bounding box center [473, 326] width 33 height 18
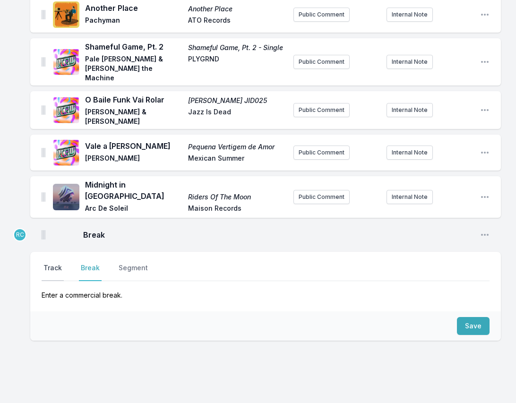
click at [55, 263] on button "Track" at bounding box center [53, 272] width 22 height 18
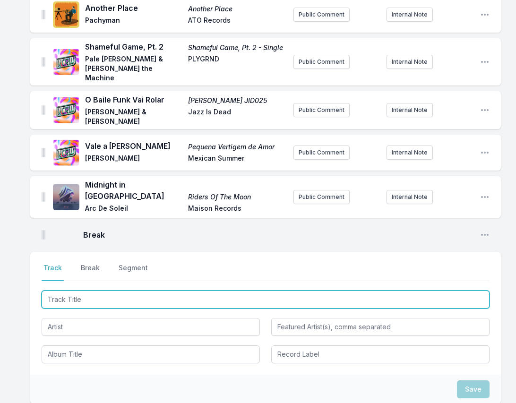
click at [479, 290] on input "Track Title" at bounding box center [266, 299] width 448 height 18
paste input "Awkward Backward"
type input "Awkward Backward"
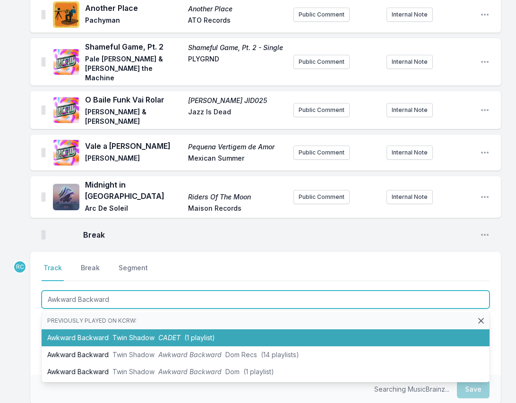
click at [118, 333] on span "Twin Shadow" at bounding box center [133, 337] width 42 height 8
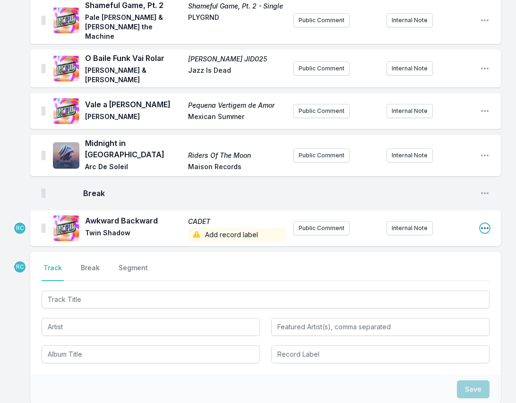
click at [484, 223] on icon "Open playlist item options" at bounding box center [484, 227] width 9 height 9
click at [438, 238] on button "Edit Track Details" at bounding box center [436, 246] width 106 height 17
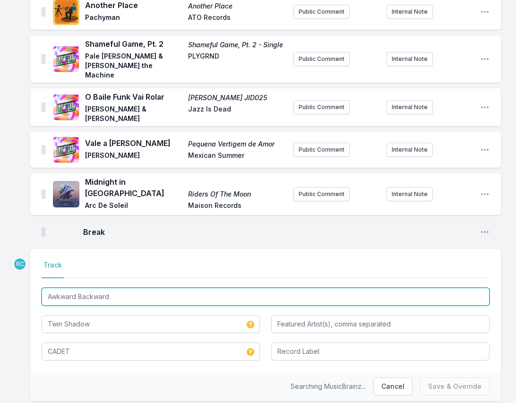
click at [151, 288] on input "Awkward Backward" at bounding box center [266, 297] width 448 height 18
type input "Awkward Backwar"
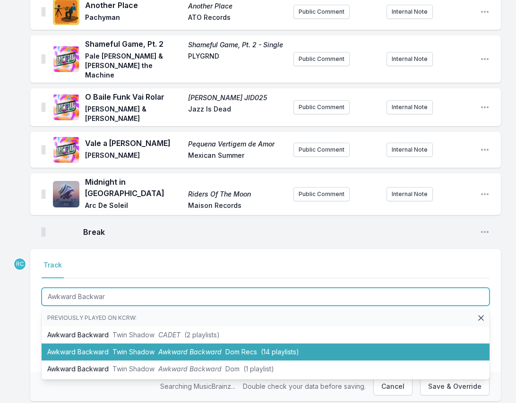
click at [111, 343] on li "Awkward Backward Twin Shadow Awkward Backward Dom Recs (14 playlists)" at bounding box center [266, 351] width 448 height 17
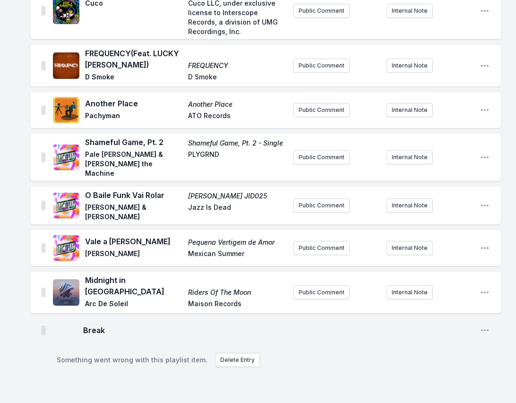
scroll to position [803, 0]
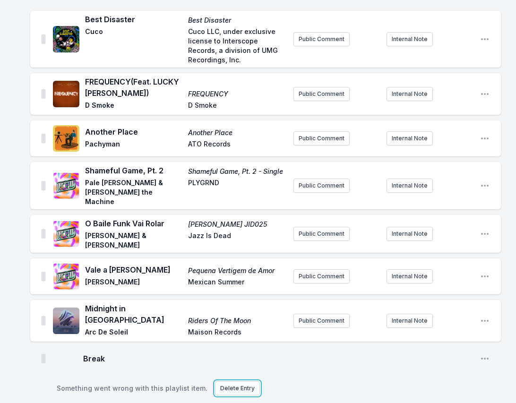
click at [224, 381] on button "Delete Entry" at bounding box center [237, 388] width 45 height 14
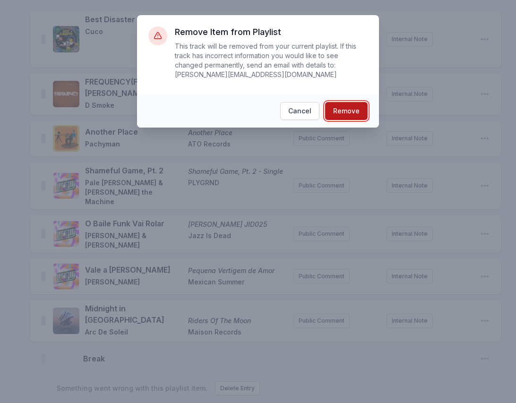
click at [361, 109] on button "Remove" at bounding box center [346, 111] width 42 height 18
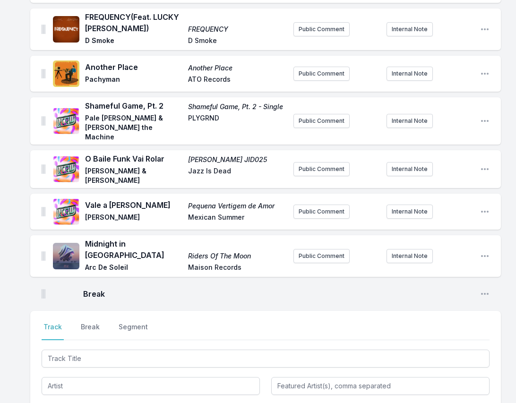
scroll to position [956, 0]
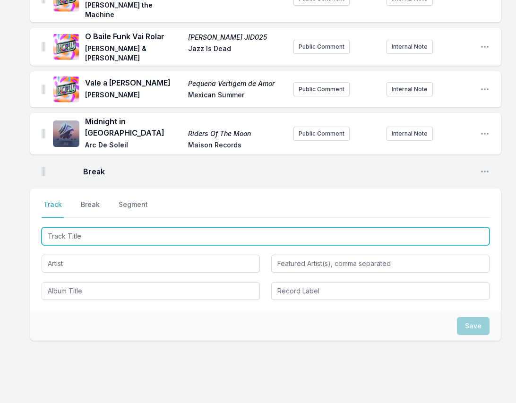
click at [65, 227] on input "Track Title" at bounding box center [266, 236] width 448 height 18
paste input "Awkward Backward"
type input "Awkward Backward"
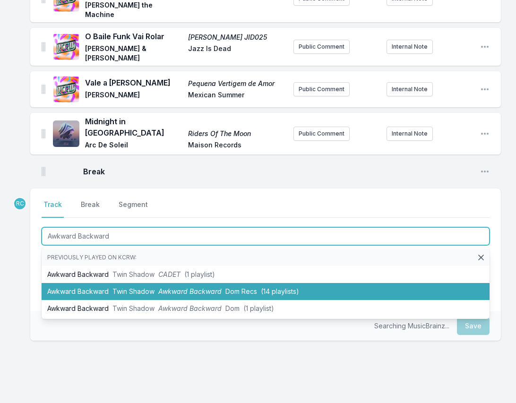
click at [85, 283] on li "Awkward Backward Twin Shadow Awkward Backward Dom Recs (14 playlists)" at bounding box center [266, 291] width 448 height 17
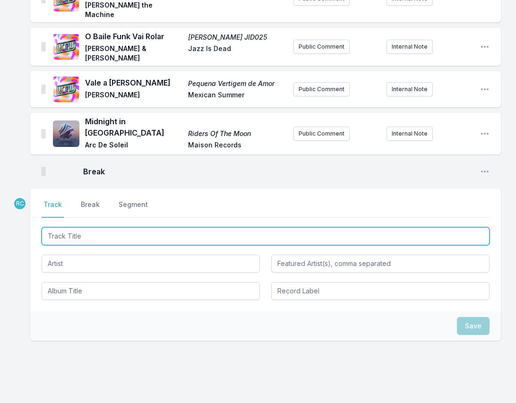
scroll to position [998, 0]
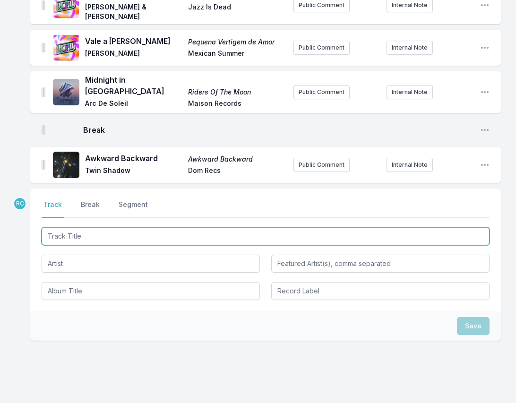
click at [467, 227] on input "Track Title" at bounding box center [266, 236] width 448 height 18
paste input "Common People"
type input "Common People"
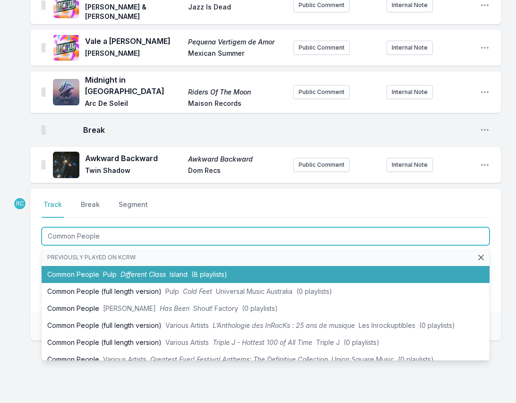
click at [127, 270] on span "Different Class" at bounding box center [142, 274] width 45 height 8
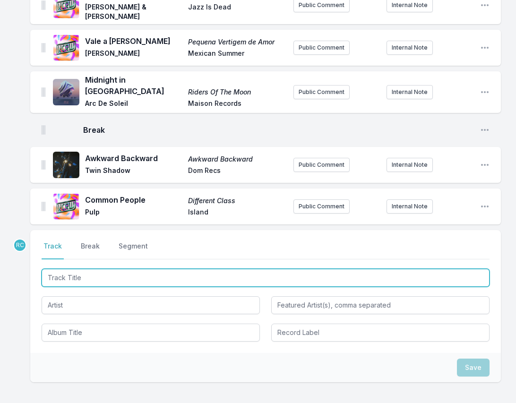
scroll to position [1039, 0]
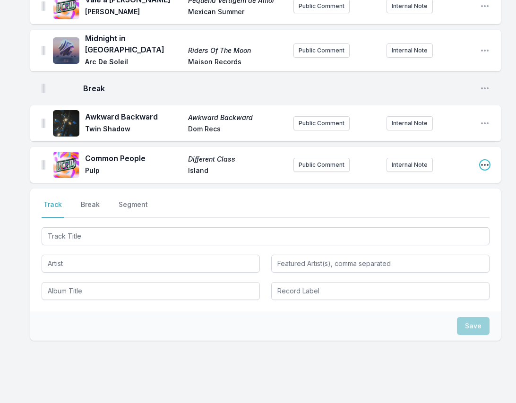
click at [480, 160] on icon "Open playlist item options" at bounding box center [484, 164] width 9 height 9
click at [448, 175] on button "Edit Track Details" at bounding box center [436, 183] width 106 height 17
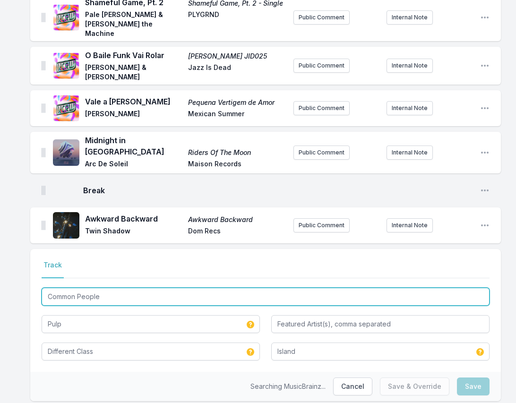
click at [116, 288] on input "Common People" at bounding box center [266, 297] width 448 height 18
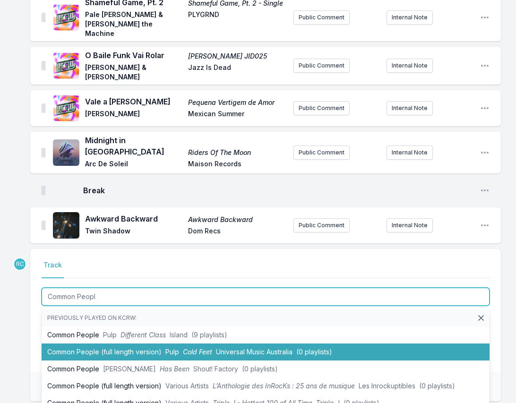
click at [112, 343] on li "Common People (full length version) Pulp Cold Feet Universal Music Australia (0…" at bounding box center [266, 351] width 448 height 17
type input "Common People"
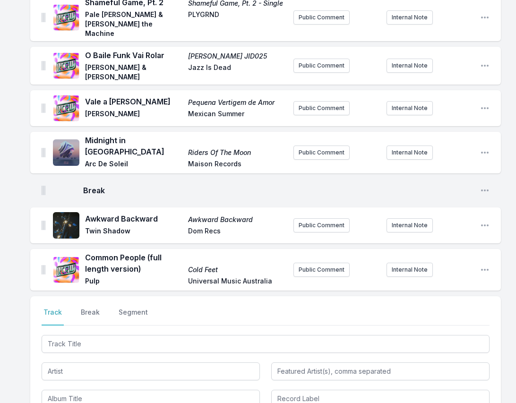
click at [477, 249] on div "Common People (full length version) Cold Feet Pulp Universal Music Australia Pu…" at bounding box center [265, 270] width 470 height 42
click at [481, 265] on icon "Open playlist item options" at bounding box center [484, 269] width 9 height 9
click at [455, 280] on button "Edit Track Details" at bounding box center [436, 288] width 106 height 17
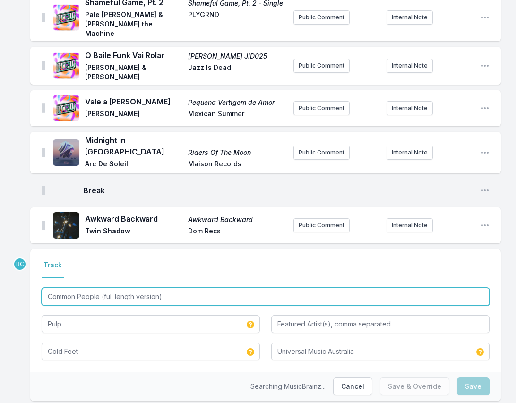
drag, startPoint x: 181, startPoint y: 268, endPoint x: 101, endPoint y: 269, distance: 80.3
click at [101, 288] on input "Common People (full length version)" at bounding box center [266, 297] width 448 height 18
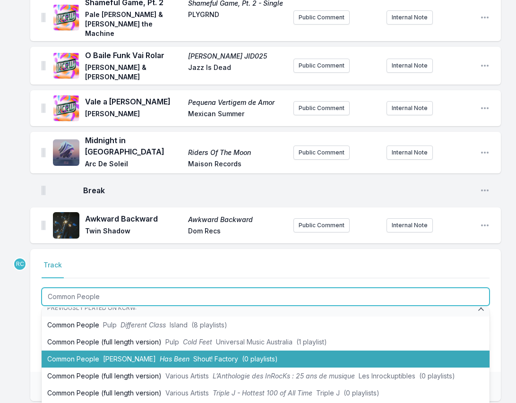
scroll to position [8, 0]
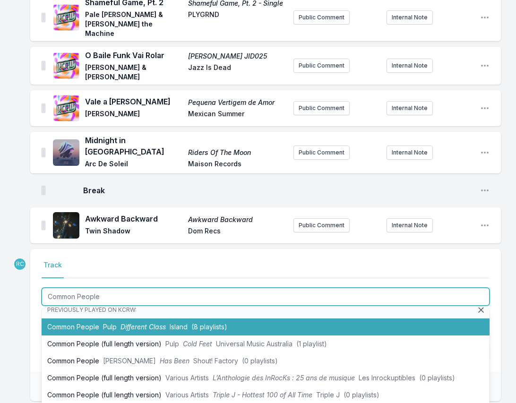
click at [113, 322] on span "Pulp" at bounding box center [110, 326] width 14 height 8
type input "Common People (full length version)"
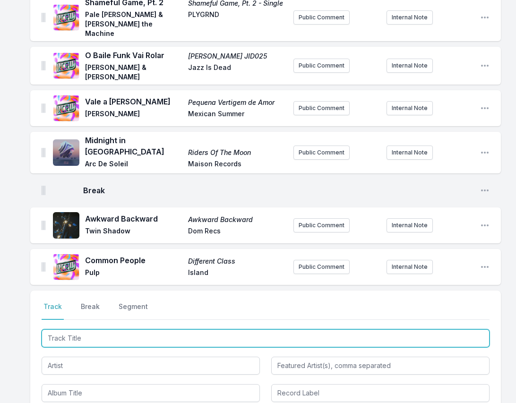
click at [478, 329] on input "Track Title" at bounding box center [266, 338] width 448 height 18
paste input "Song 14 (feat. Kelsey González)"
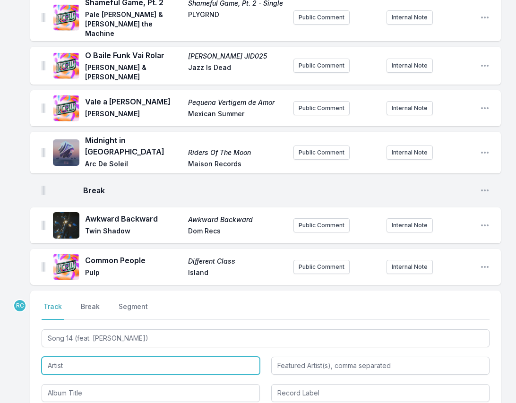
click at [121, 356] on input "Artist" at bounding box center [151, 365] width 218 height 18
type input "Song 14"
type input "Kelsey González"
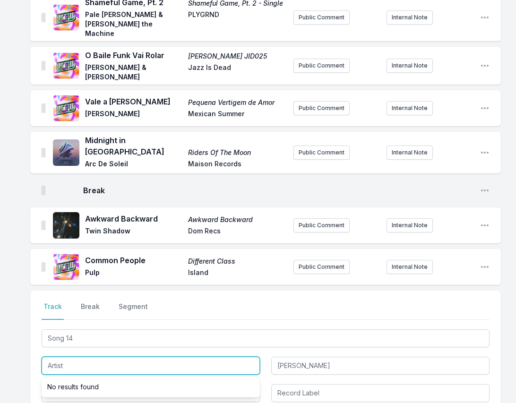
paste input "[PERSON_NAME] Sings"
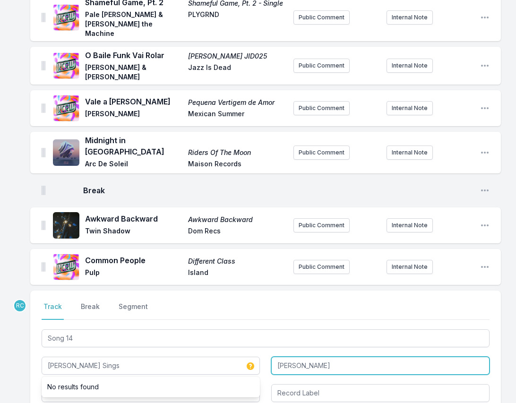
type input "[PERSON_NAME] Sings"
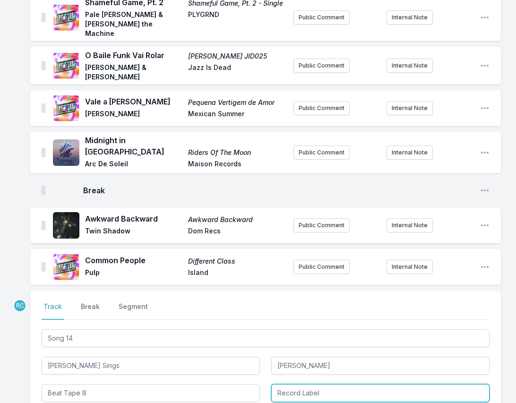
type input "Beat Tape III"
type input "Stones Throw Records"
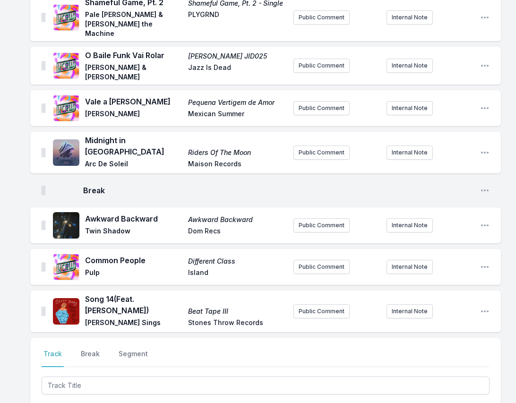
scroll to position [984, 0]
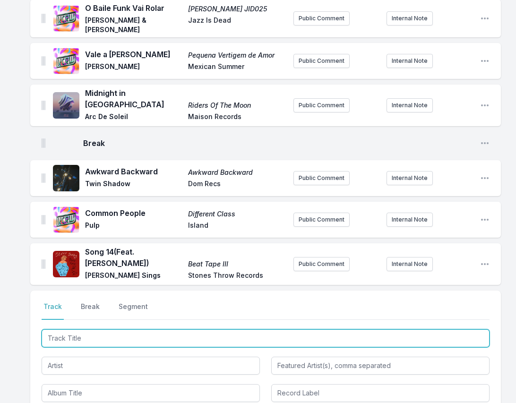
click at [441, 329] on input "Track Title" at bounding box center [266, 338] width 448 height 18
paste input "Safeandsound"
type input "Safeandsound"
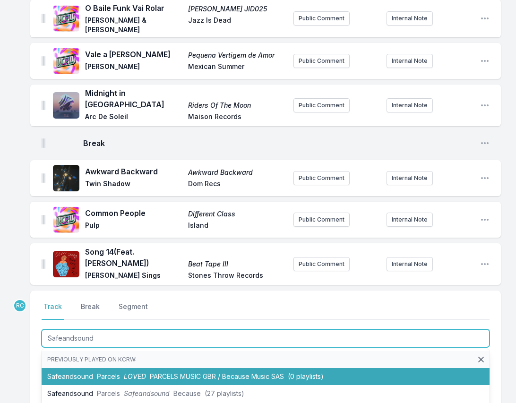
click at [111, 372] on span "Parcels" at bounding box center [108, 376] width 23 height 8
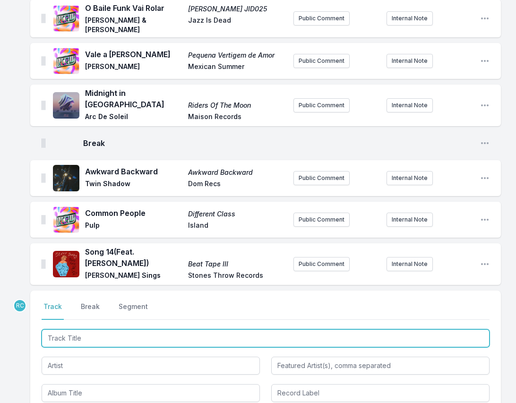
scroll to position [1028, 0]
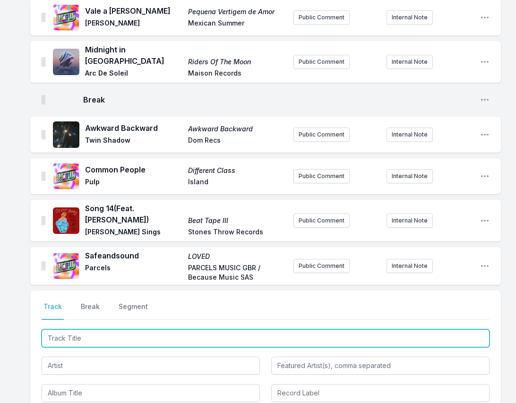
click at [474, 329] on input "Track Title" at bounding box center [266, 338] width 448 height 18
paste input "I Wish I Didn't Waste Your Time (Radio Edit)"
type input "I Wish I Didn't Waste Your Time"
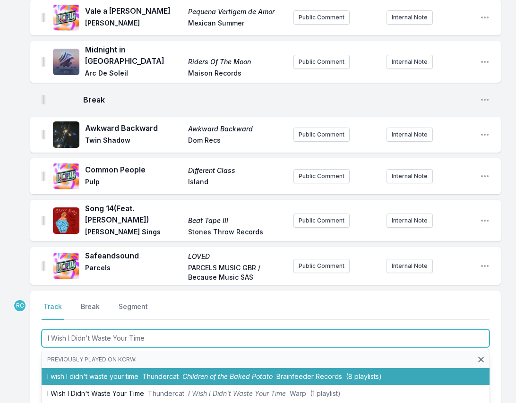
click at [147, 372] on span "Thundercat" at bounding box center [160, 376] width 36 height 8
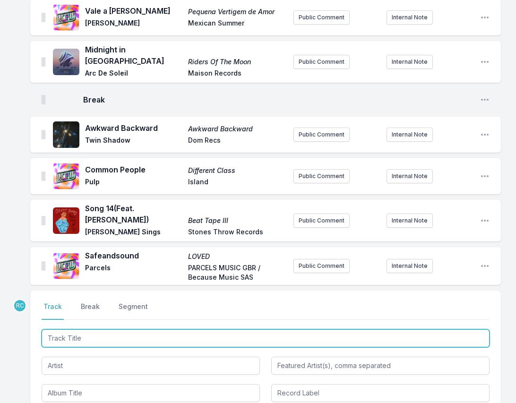
scroll to position [1075, 0]
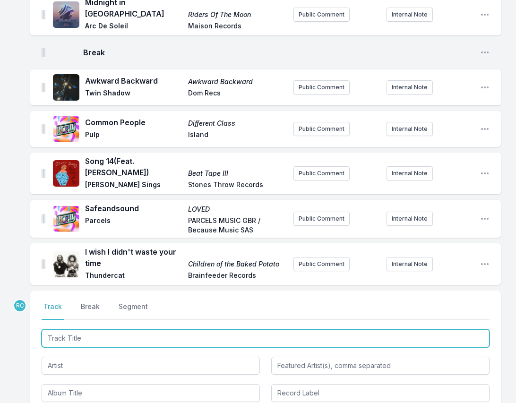
click at [450, 329] on input "Track Title" at bounding box center [266, 338] width 448 height 18
paste input "Chrysanthemum"
type input "Chrysanthemum"
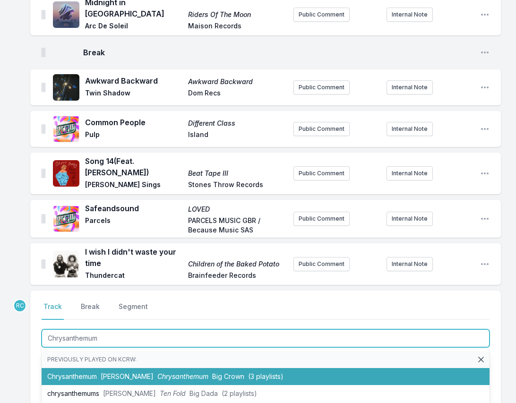
click at [157, 372] on span "Chrysanthemum" at bounding box center [182, 376] width 51 height 8
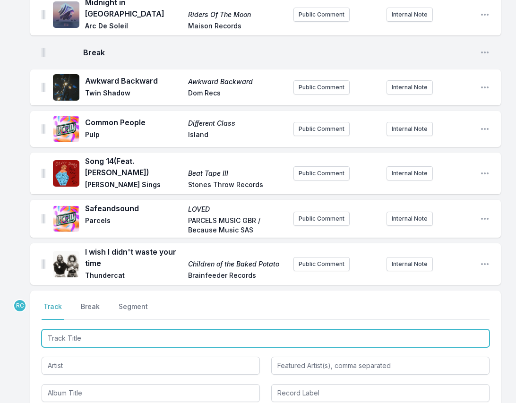
scroll to position [1117, 0]
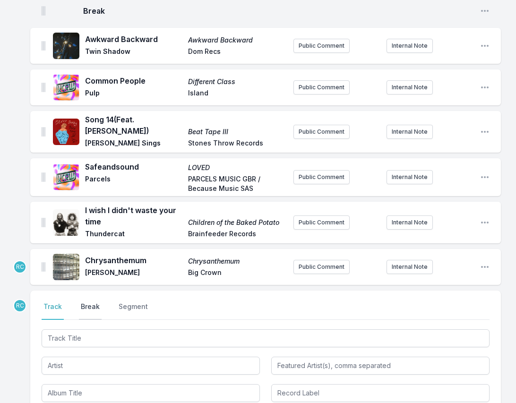
click at [97, 302] on button "Break" at bounding box center [90, 311] width 23 height 18
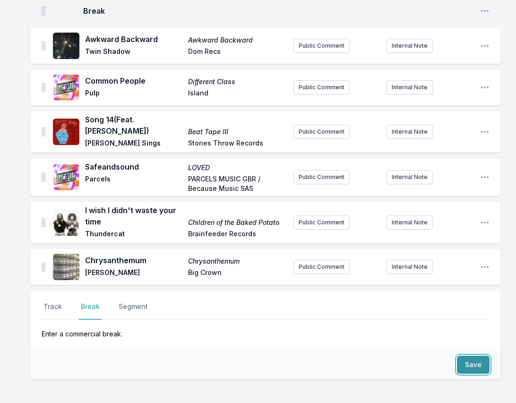
click at [475, 356] on button "Save" at bounding box center [473, 365] width 33 height 18
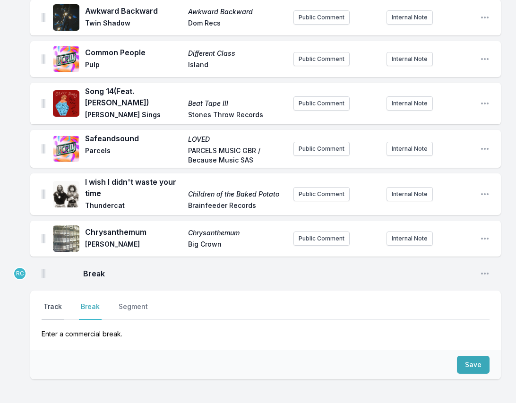
click at [55, 302] on button "Track" at bounding box center [53, 311] width 22 height 18
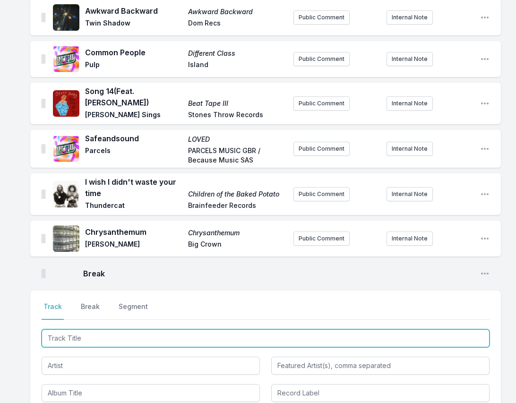
click at [477, 329] on input "Track Title" at bounding box center [266, 338] width 448 height 18
paste input "Can't Strain My Brain"
type input "Can't Strain My Brain"
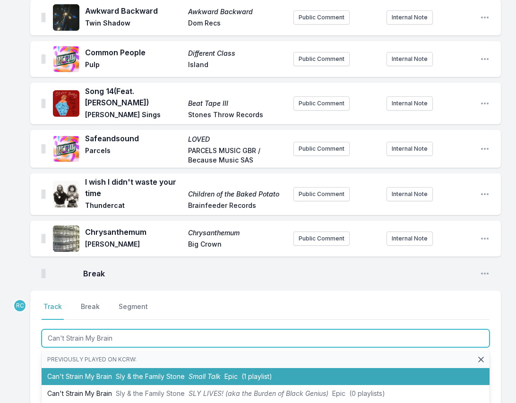
click at [109, 368] on li "Can't Strain My Brain Sly & the Family Stone Small Talk Epic (1 playlist)" at bounding box center [266, 376] width 448 height 17
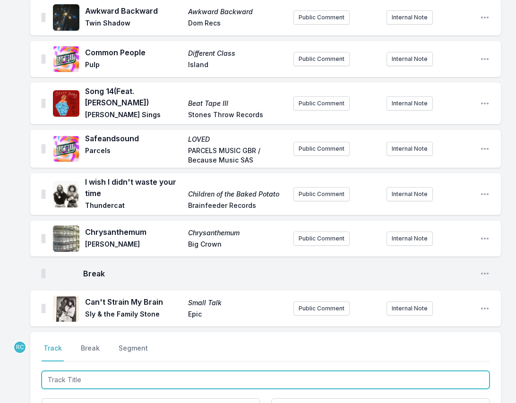
scroll to position [1186, 0]
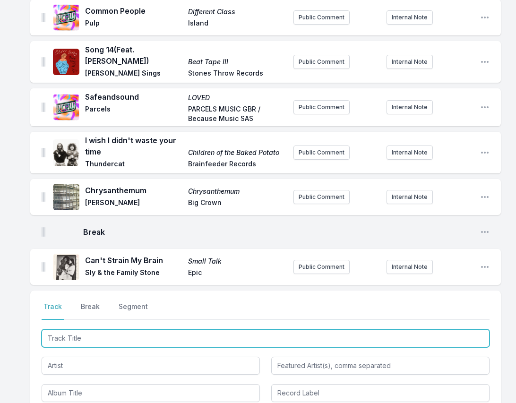
click at [477, 329] on input "Track Title" at bounding box center [266, 338] width 448 height 18
type input "Loser"
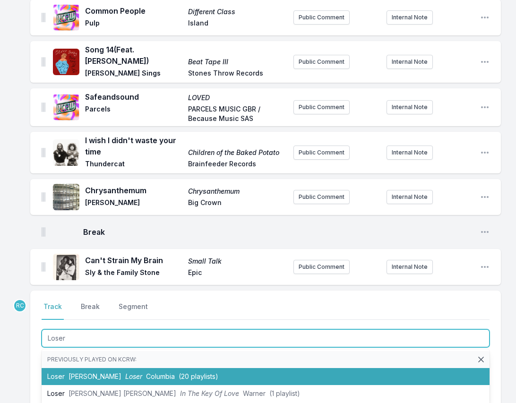
click at [94, 372] on span "Tame Impala" at bounding box center [94, 376] width 53 height 8
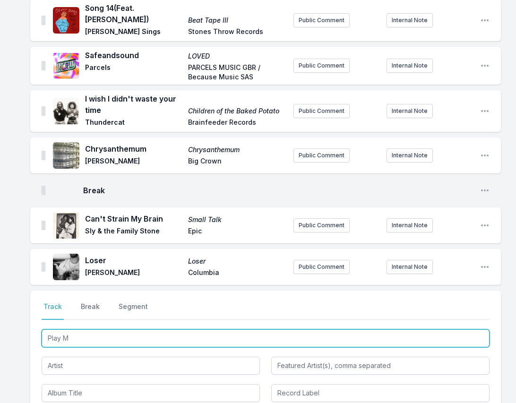
type input "Play Me"
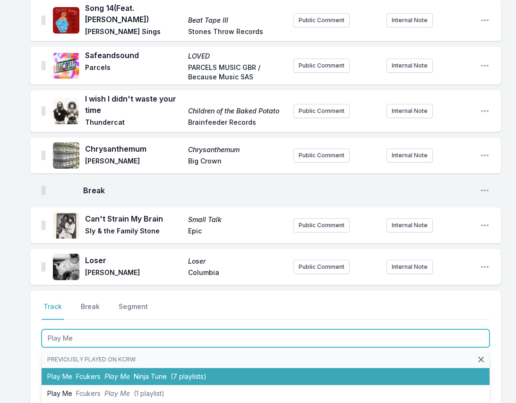
click at [73, 368] on li "Play Me Fcukers Play Me Ninja Tune (7 playlists)" at bounding box center [266, 376] width 448 height 17
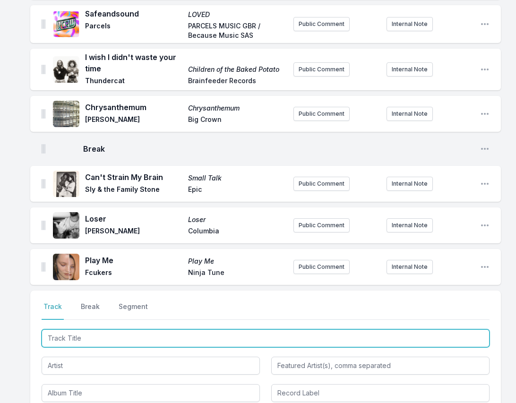
click at [471, 329] on input "Track Title" at bounding box center [266, 338] width 448 height 18
paste input "Wear and Tear (feat. Sampha, Florence - The Machine, Danielle Ponder & Jah Wobb…"
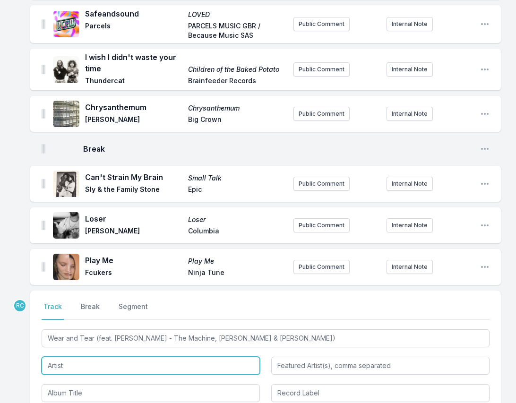
click at [163, 356] on input "Artist" at bounding box center [151, 365] width 218 height 18
type input "Wear and Tear"
type input "Sampha, Florence - The Machine, Danielle Ponder & Jah Wobble"
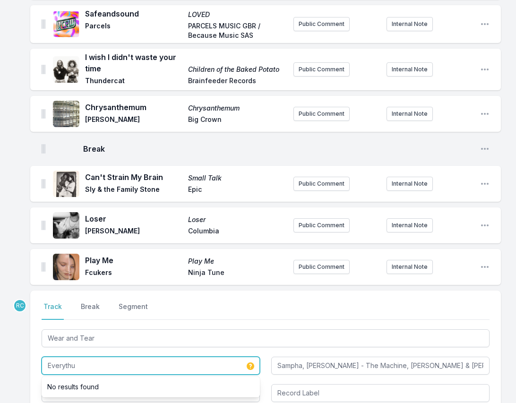
paste input "ing Is Recorded"
type input "Everything Is Recorded"
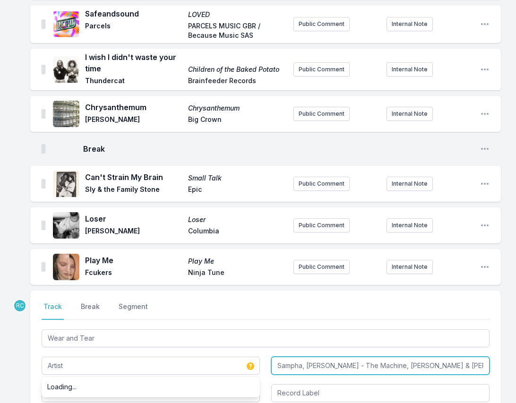
type input "Everything Is Recorded"
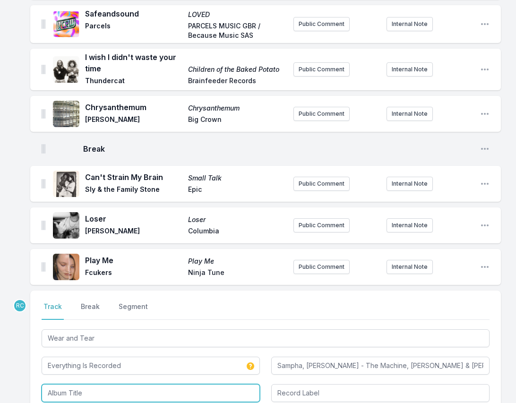
click at [94, 384] on input "Album Title" at bounding box center [151, 393] width 218 height 18
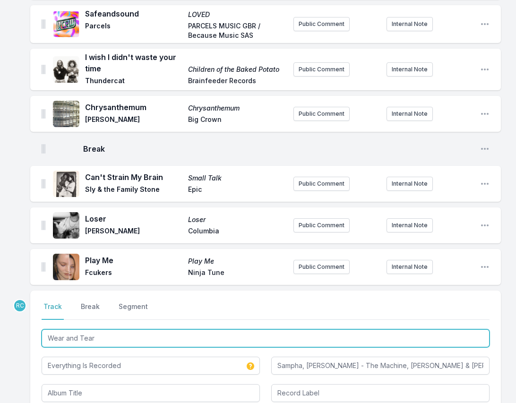
click at [100, 329] on input "Wear and Tear" at bounding box center [266, 338] width 448 height 18
type input "Wear and Tea"
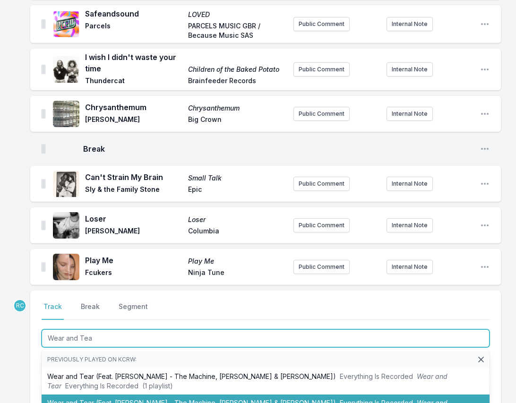
click at [96, 394] on li "Wear and Tear (Feat. Sampha, Florence - The Machine, Danielle Ponder & Jah Wobb…" at bounding box center [266, 407] width 448 height 26
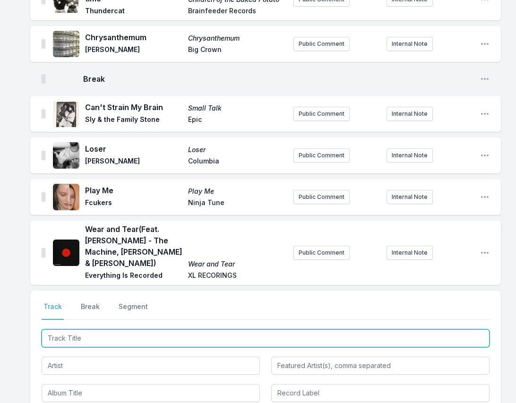
click at [474, 329] on input "Track Title" at bounding box center [266, 338] width 448 height 18
paste input "Just a Little Lovin' (Peanut Butter Wolf Remix feat. The Koreatown Oddity)"
drag, startPoint x: 105, startPoint y: 308, endPoint x: 110, endPoint y: 326, distance: 18.8
click at [110, 327] on div "Just a Little Lovin' (Peanut Butter Wolf Remix feat. The Koreatown Oddity)" at bounding box center [266, 364] width 448 height 75
drag, startPoint x: 285, startPoint y: 309, endPoint x: 188, endPoint y: 311, distance: 96.8
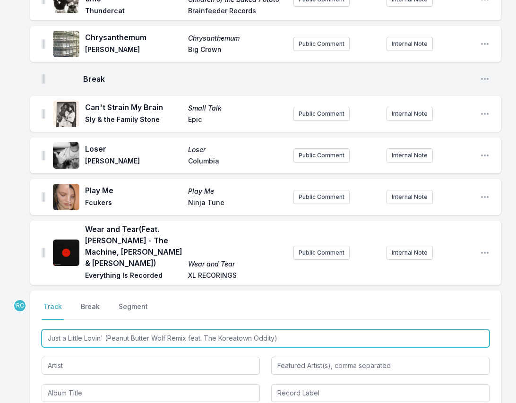
click at [188, 329] on input "Just a Little Lovin' (Peanut Butter Wolf Remix feat. The Koreatown Oddity)" at bounding box center [266, 338] width 448 height 18
type input "Just a Little Lovin' (Peanut Butter Wolf Remix"
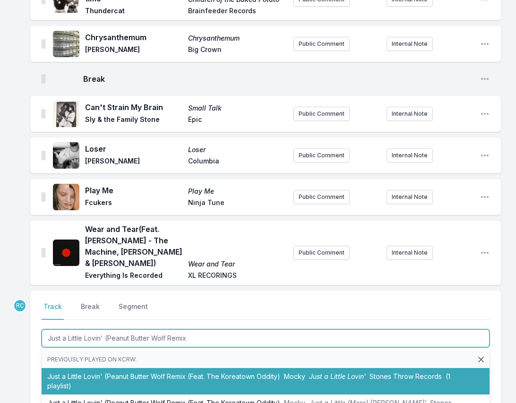
click at [114, 368] on li "Just a Little Lovin' (Peanut Butter Wolf Remix (Feat. The Koreatown Oddity) Moc…" at bounding box center [266, 381] width 448 height 26
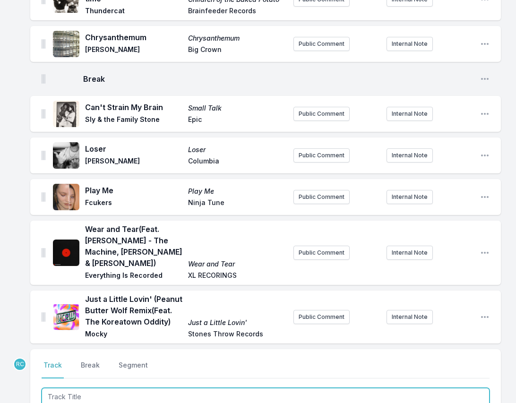
scroll to position [1398, 0]
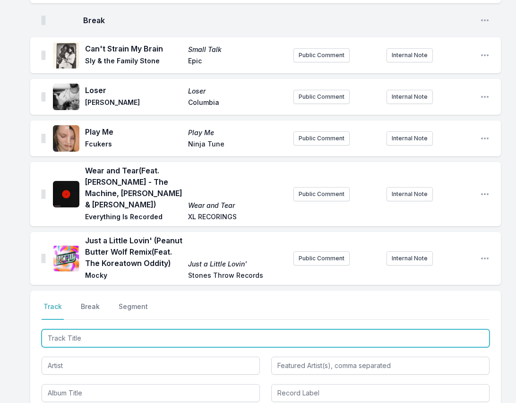
click at [473, 329] on input "Track Title" at bounding box center [266, 338] width 448 height 18
type input "WONDER"
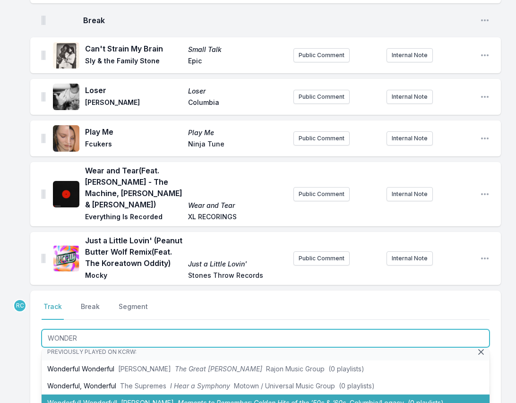
scroll to position [10, 0]
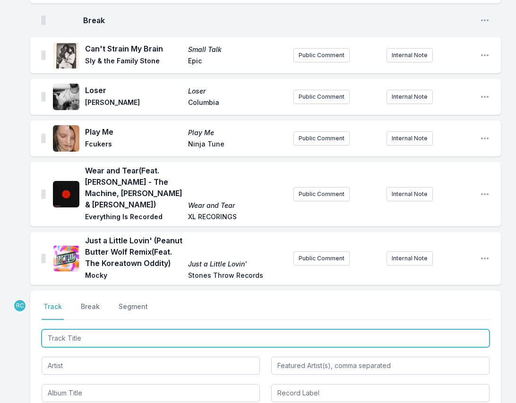
scroll to position [1440, 0]
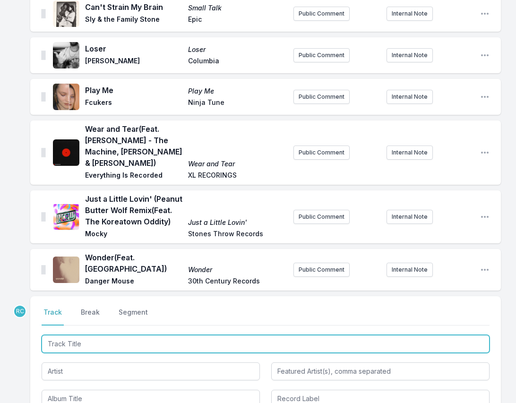
click at [472, 335] on input "Track Title" at bounding box center [266, 344] width 448 height 18
paste input "Ronny Cammareri"
type input "Ronny Cammareri"
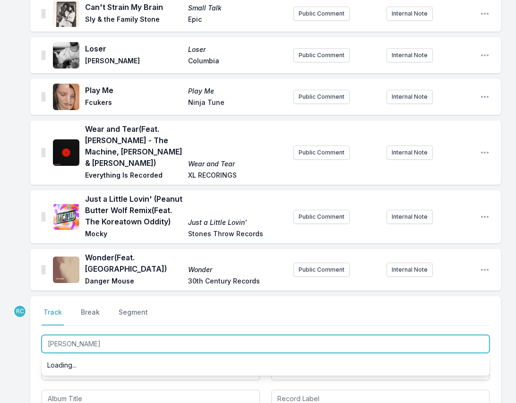
scroll to position [0, 0]
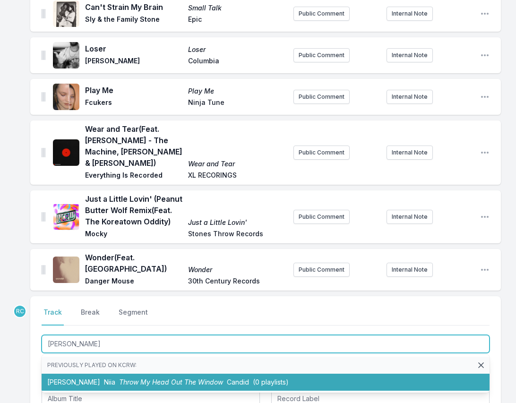
click at [85, 373] on li "Ronny Cammareri Niia Throw My Head Out The Window Candid (0 playlists)" at bounding box center [266, 381] width 448 height 17
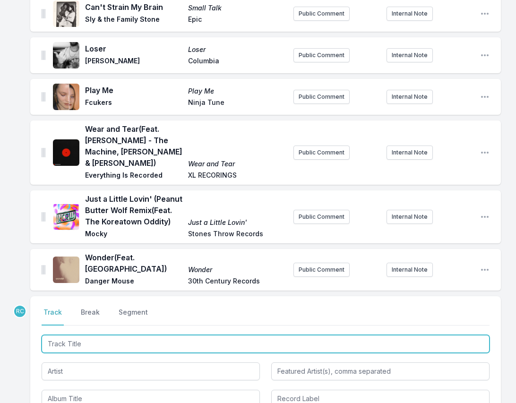
scroll to position [1483, 0]
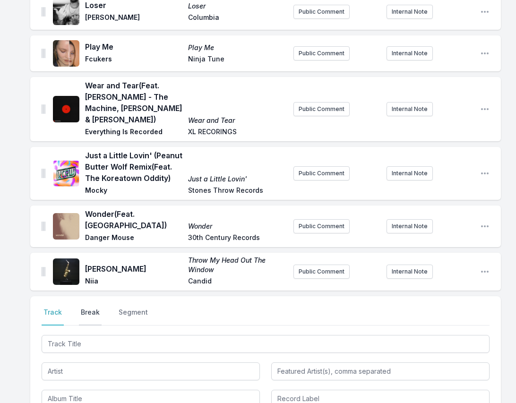
click at [93, 307] on button "Break" at bounding box center [90, 316] width 23 height 18
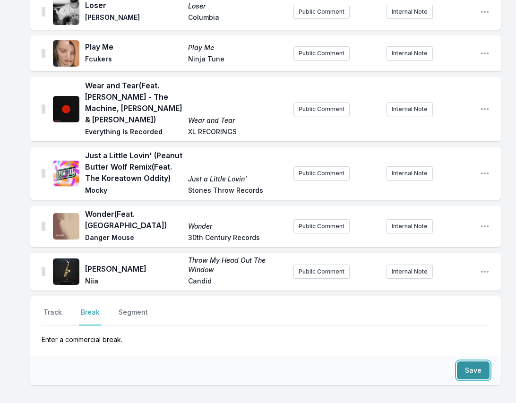
click at [460, 361] on button "Save" at bounding box center [473, 370] width 33 height 18
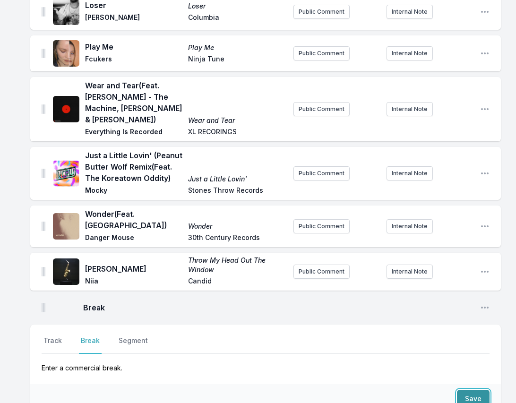
scroll to position [1511, 0]
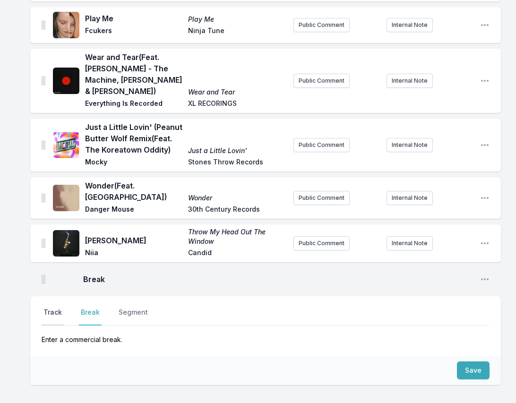
click at [49, 307] on button "Track" at bounding box center [53, 316] width 22 height 18
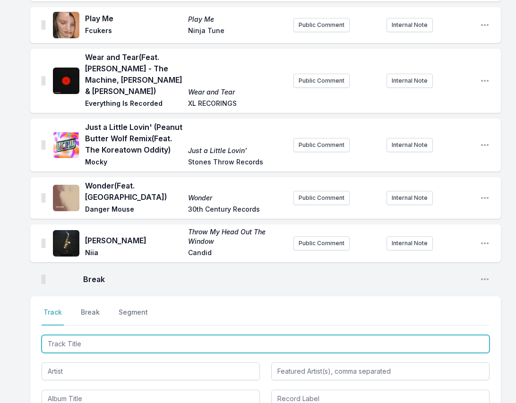
click at [475, 335] on input "Track Title" at bounding box center [266, 344] width 448 height 18
paste input "Cover Girl"
type input "Cover Girl"
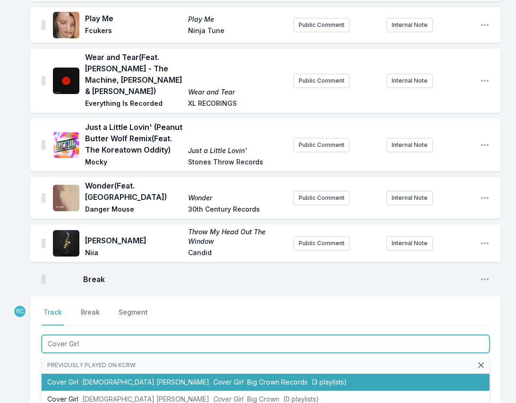
click at [100, 378] on span "Lady Wray" at bounding box center [145, 382] width 127 height 8
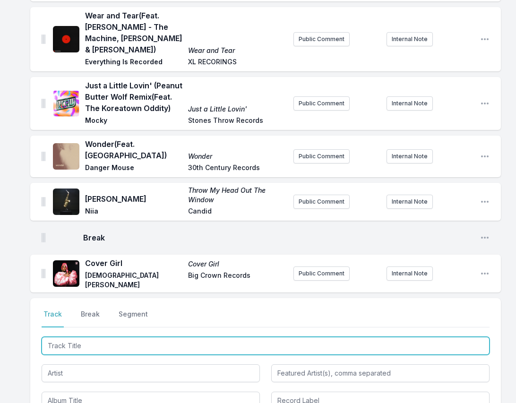
click at [476, 337] on input "Track Title" at bounding box center [266, 346] width 448 height 18
paste input "The Ick"
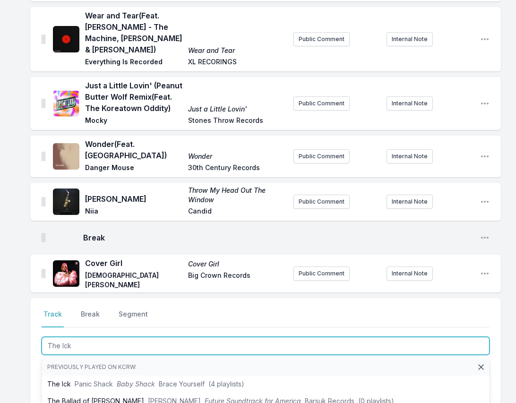
type input "The Ick"
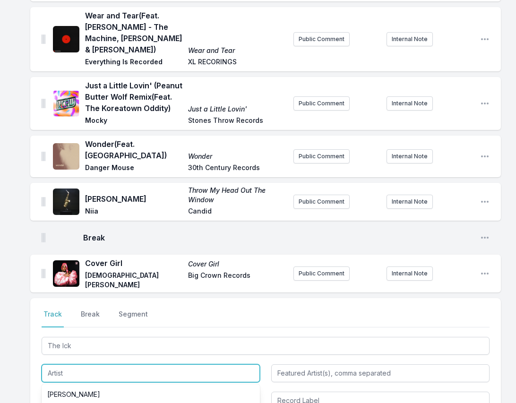
click at [88, 364] on input "Artist" at bounding box center [151, 373] width 218 height 18
paste input "Trousdale"
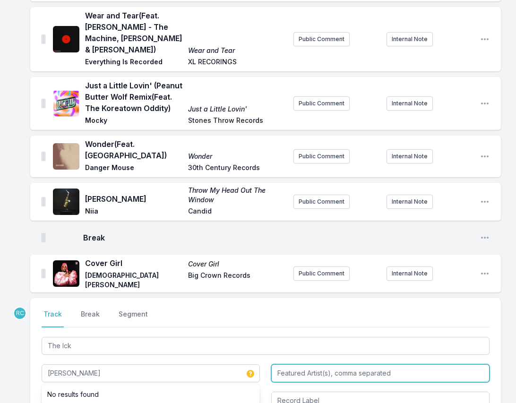
type input "Trousdale"
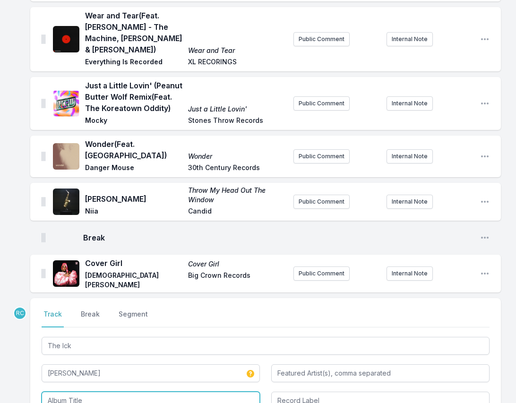
type input "F"
type input "Growing Pains"
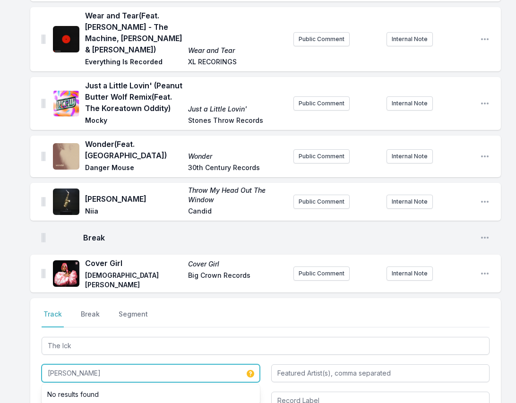
drag, startPoint x: 85, startPoint y: 339, endPoint x: 19, endPoint y: 331, distance: 66.2
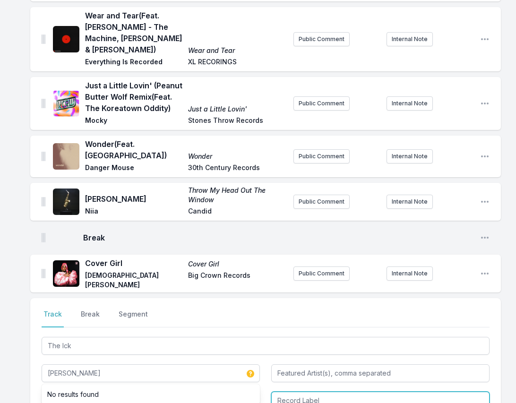
click at [330, 391] on input "Record Label" at bounding box center [380, 400] width 218 height 18
paste input "Trousdale"
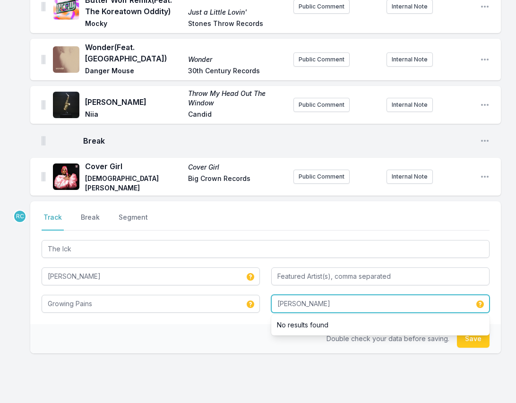
scroll to position [1655, 0]
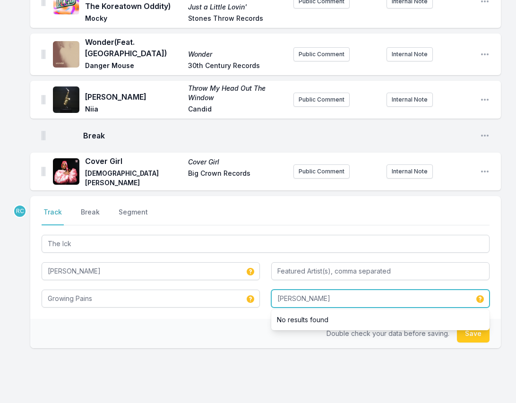
type input "Trousdale"
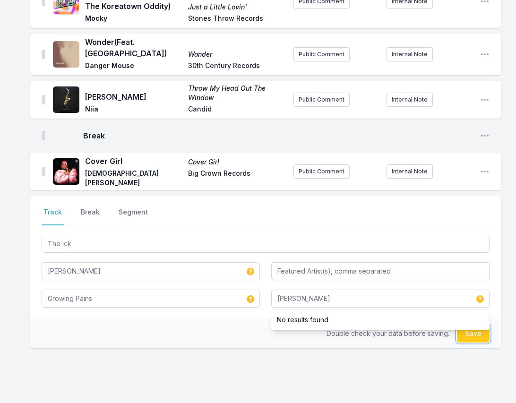
click at [476, 324] on button "Save" at bounding box center [473, 333] width 33 height 18
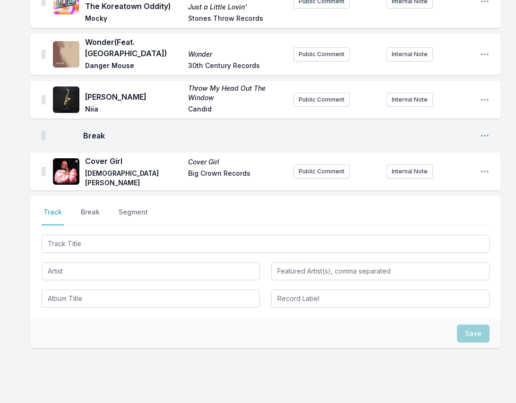
scroll to position [1696, 0]
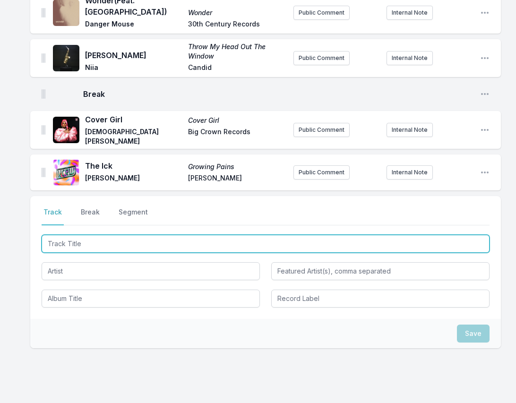
click at [475, 235] on input "Track Title" at bounding box center [266, 244] width 448 height 18
paste input "Ate The Moon"
type input "Ate The Moon"
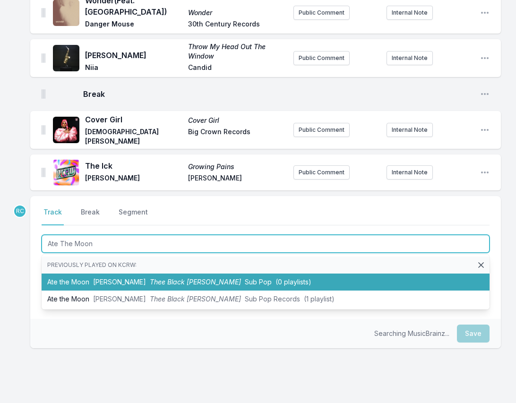
click at [123, 278] on span "[PERSON_NAME]" at bounding box center [119, 282] width 53 height 8
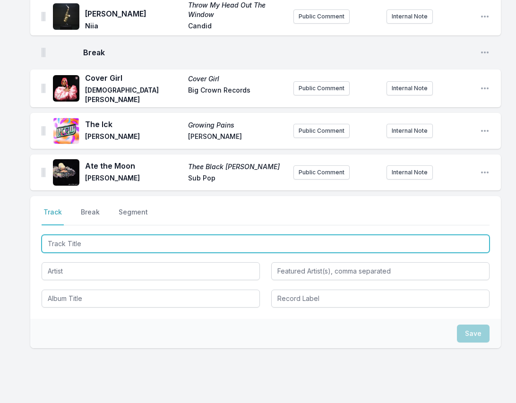
click at [469, 235] on input "Track Title" at bounding box center [266, 244] width 448 height 18
paste input "My Tempo"
type input "My Tempo"
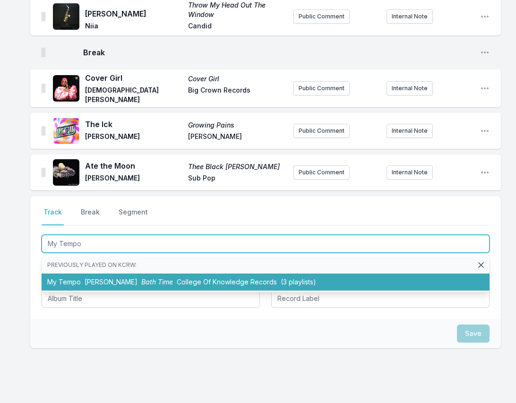
click at [231, 278] on span "College Of Knowledge Records" at bounding box center [227, 282] width 100 height 8
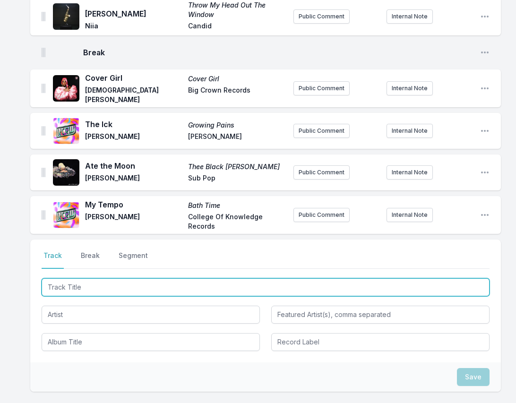
scroll to position [1781, 0]
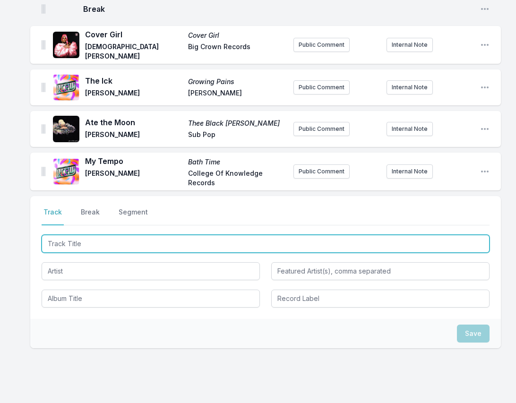
click at [475, 235] on input "Track Title" at bounding box center [266, 244] width 448 height 18
type input "Strange World"
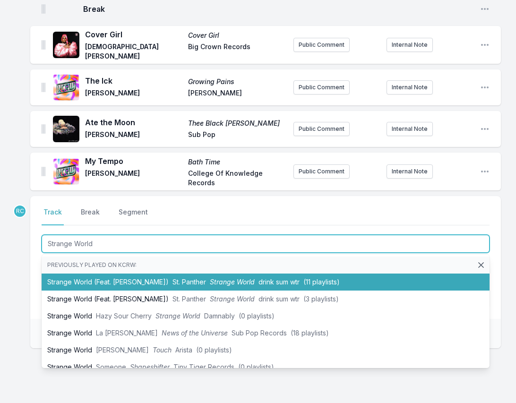
click at [94, 273] on li "Strange World (Feat. Rae Khalil) St. Panther Strange World drink sum wtr (11 pl…" at bounding box center [266, 281] width 448 height 17
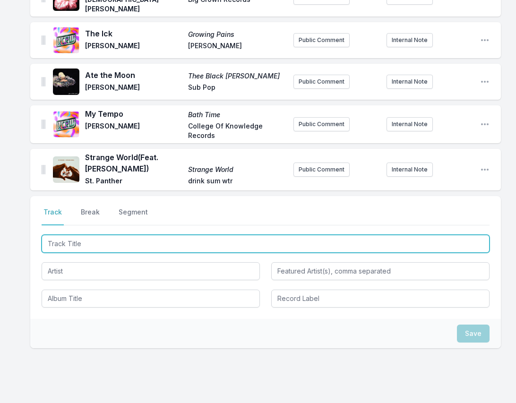
click at [476, 235] on input "Track Title" at bounding box center [266, 244] width 448 height 18
paste input "That Feels Good"
type input "That Feels Good"
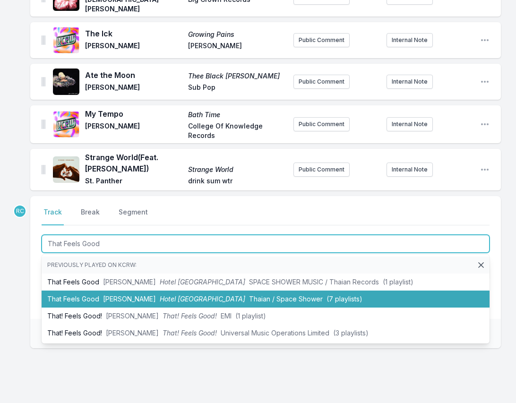
click at [160, 295] on span "Hotel New Yuma" at bounding box center [202, 299] width 85 height 8
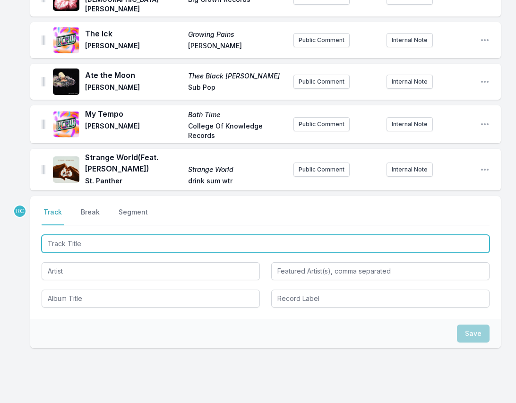
scroll to position [1870, 0]
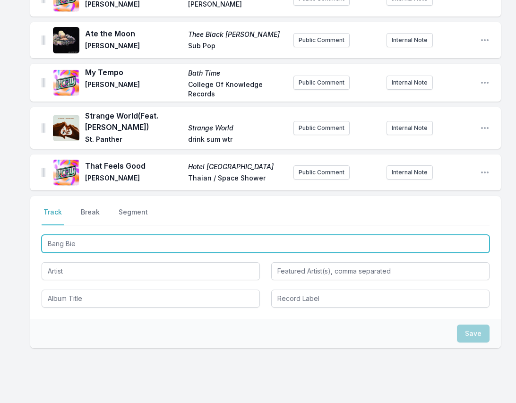
type input "Bang Bien"
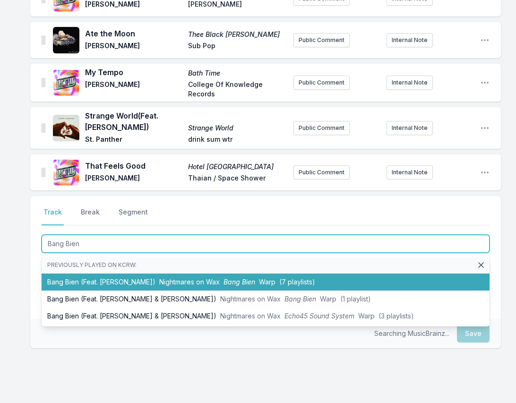
click at [126, 273] on li "Bang Bien (Feat. Yasiin Bey) Nightmares on Wax Bang Bien Warp (7 playlists)" at bounding box center [266, 281] width 448 height 17
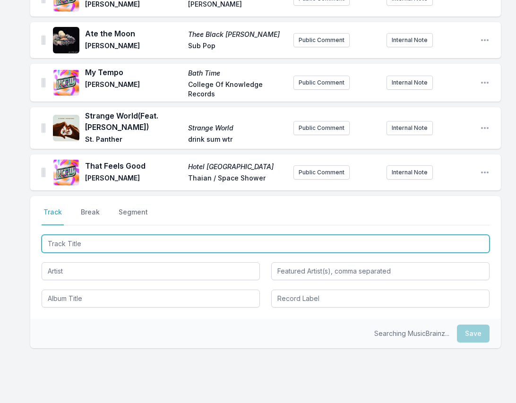
scroll to position [1917, 0]
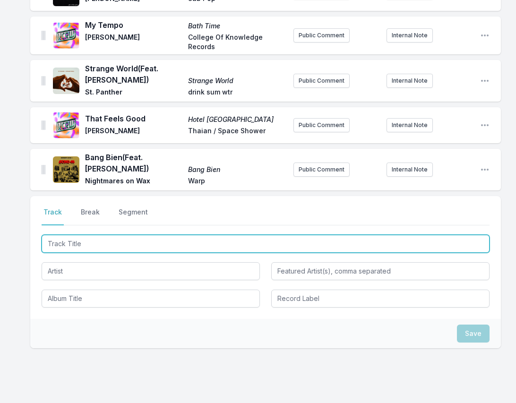
click at [469, 235] on input "Track Title" at bounding box center [266, 244] width 448 height 18
paste input "Nautilus"
type input "Nautilus"
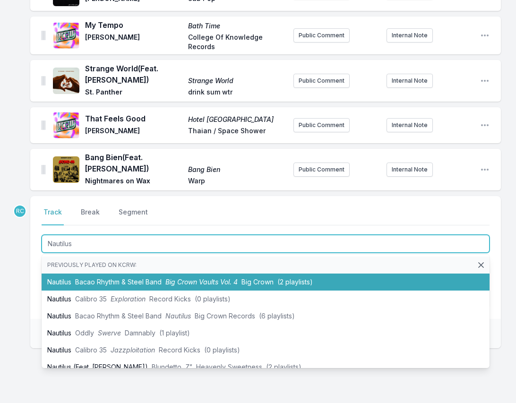
click at [106, 278] on span "Bacao Rhythm & Steel Band" at bounding box center [118, 282] width 86 height 8
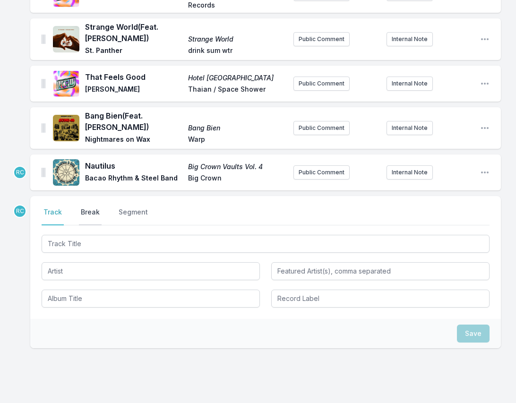
click at [85, 207] on button "Break" at bounding box center [90, 216] width 23 height 18
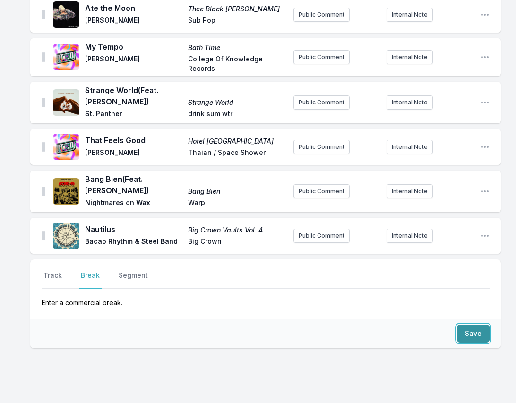
click at [479, 324] on button "Save" at bounding box center [473, 333] width 33 height 18
